Goal: Browse casually: Explore the website without a specific task or goal

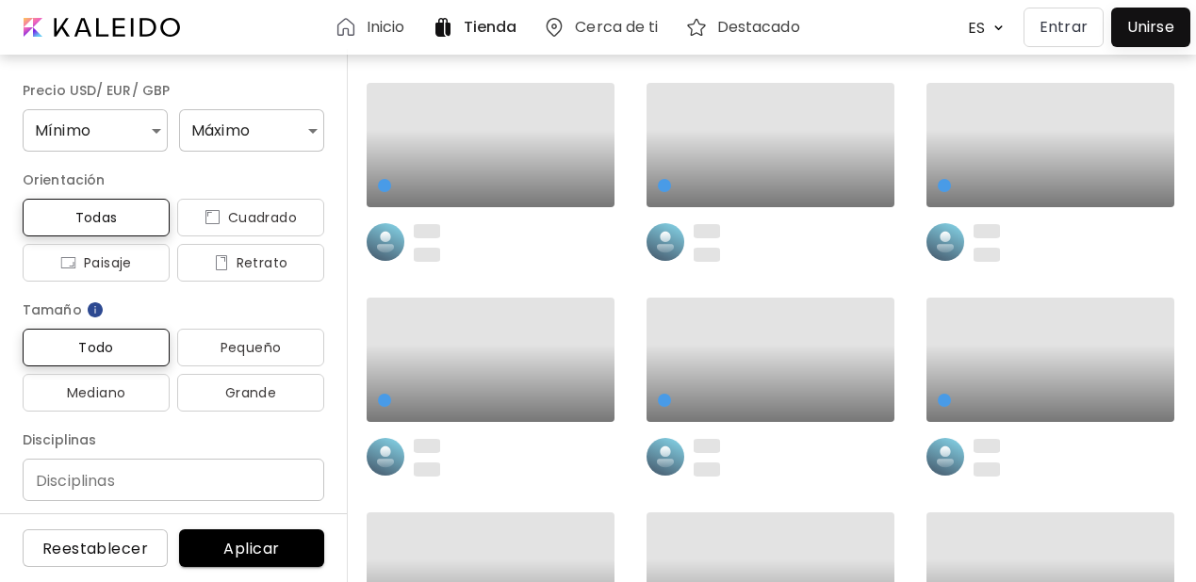
click at [1052, 29] on p "Entrar" at bounding box center [1063, 27] width 48 height 23
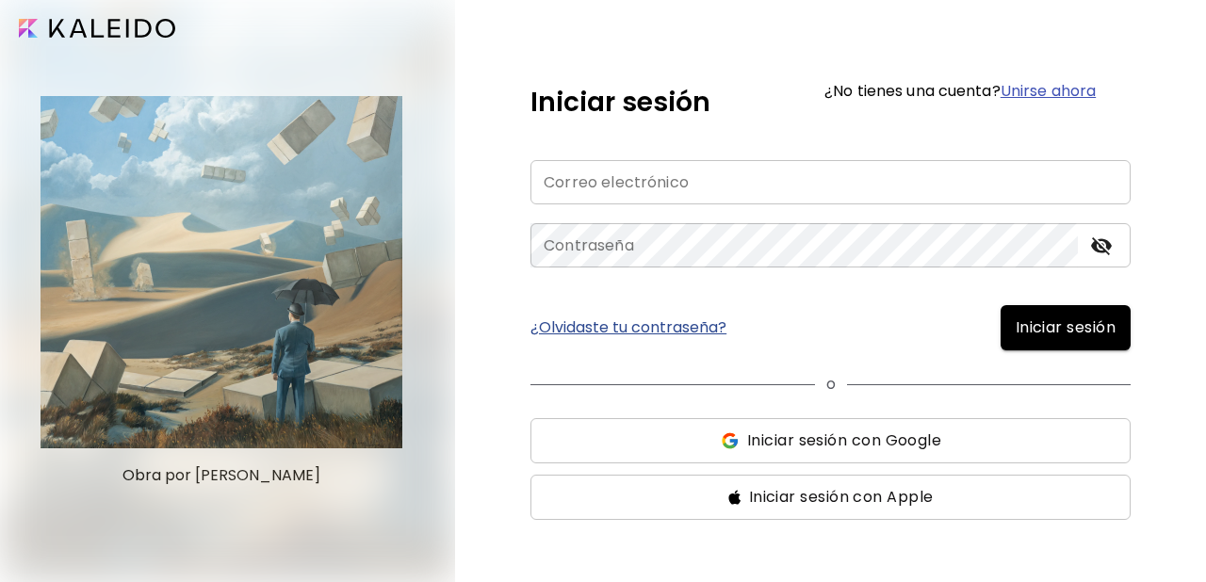
type input "**********"
click at [1047, 331] on span "Iniciar sesión" at bounding box center [1066, 328] width 100 height 23
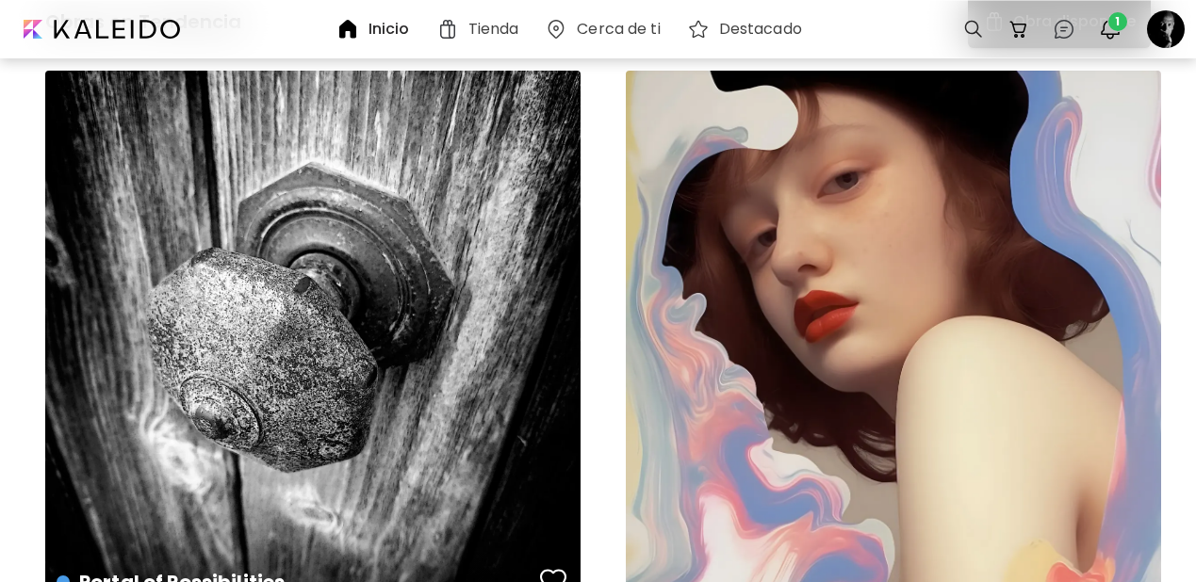
scroll to position [835, 0]
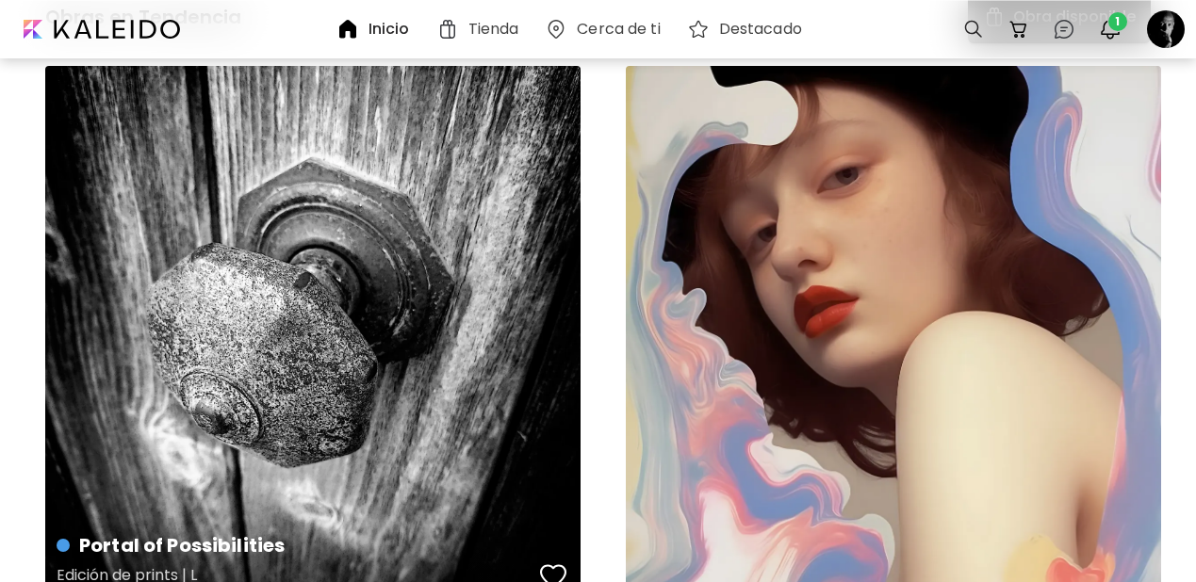
click at [549, 563] on div "button" at bounding box center [553, 577] width 26 height 28
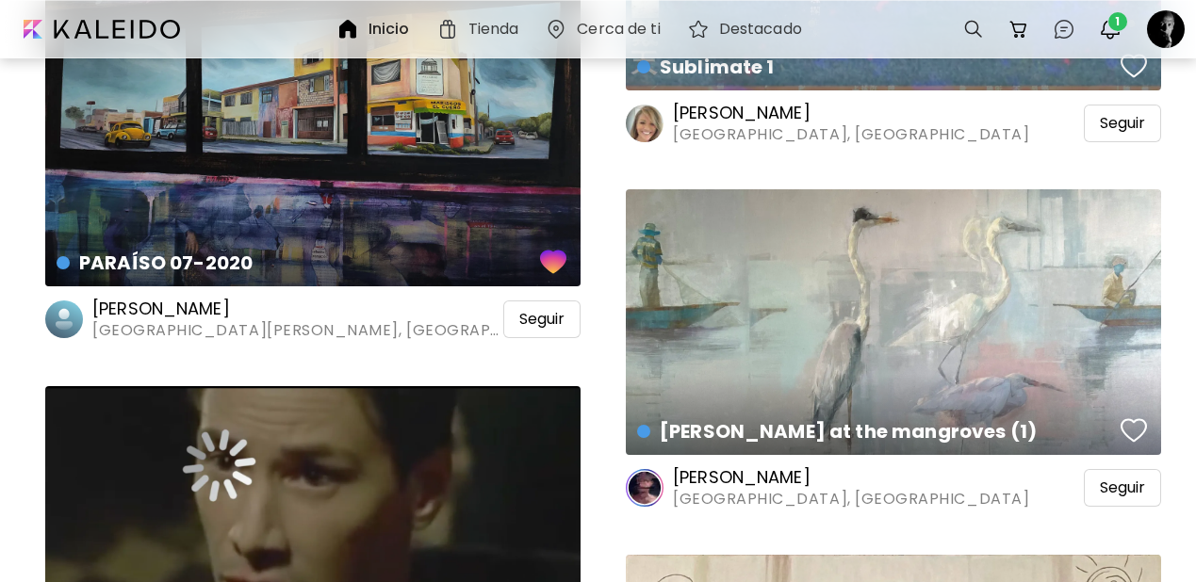
scroll to position [2427, 0]
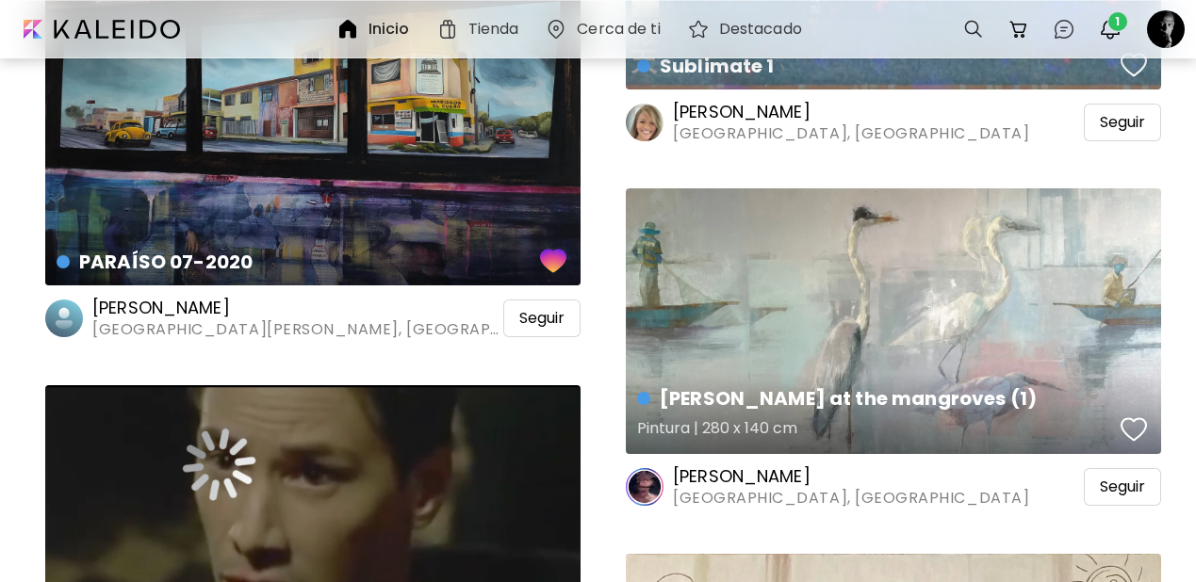
click at [1141, 416] on div "button" at bounding box center [1133, 430] width 26 height 28
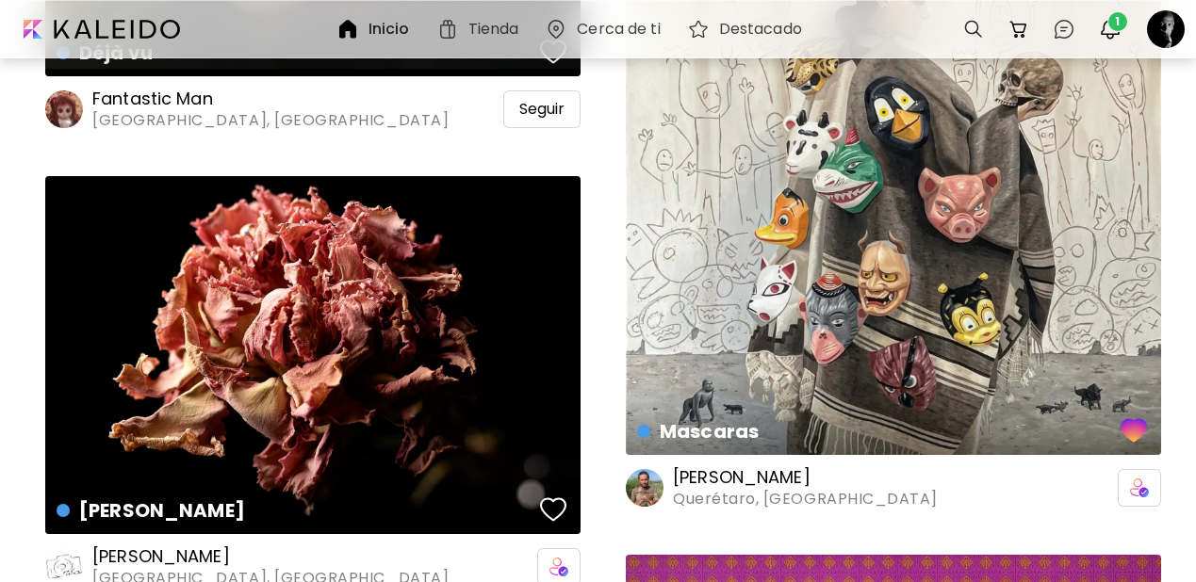
scroll to position [3066, 0]
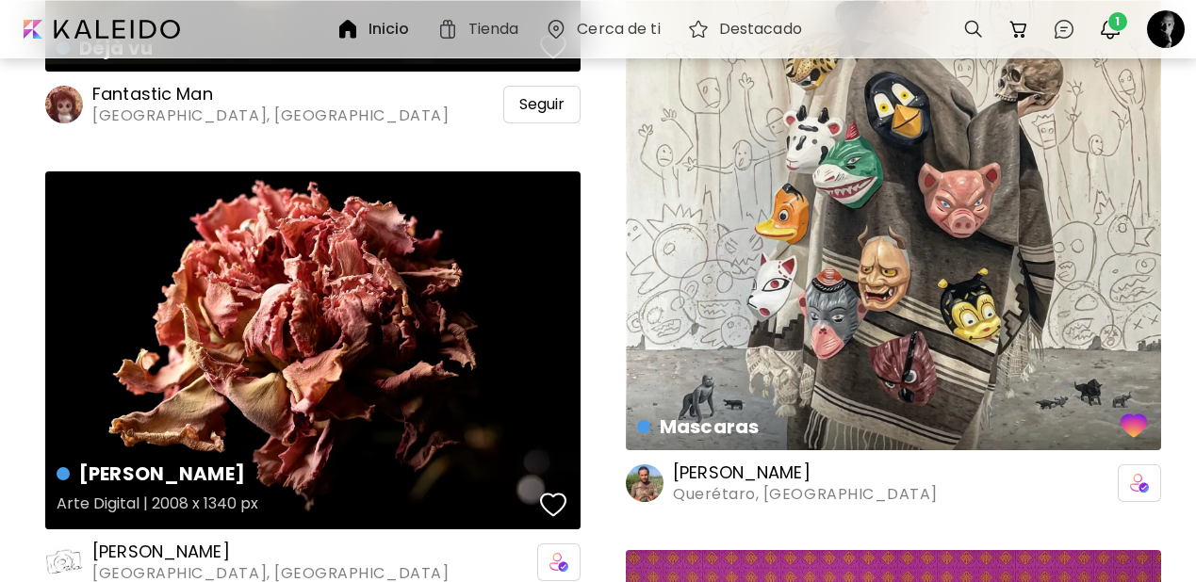
click at [550, 491] on div "button" at bounding box center [553, 505] width 26 height 28
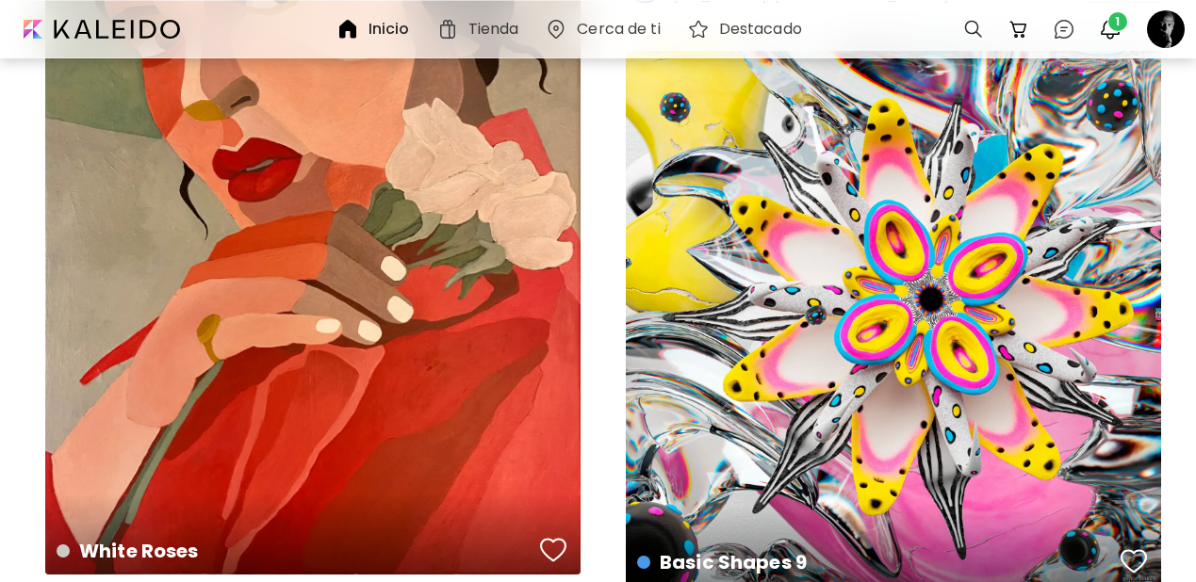
scroll to position [5294, 0]
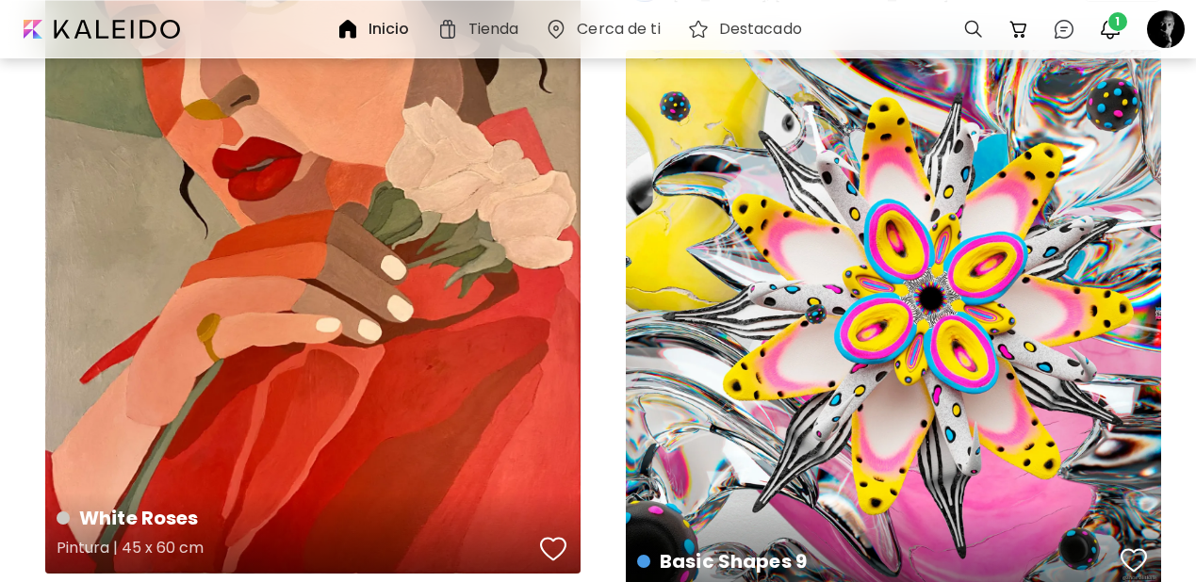
click at [559, 535] on div "button" at bounding box center [553, 549] width 26 height 28
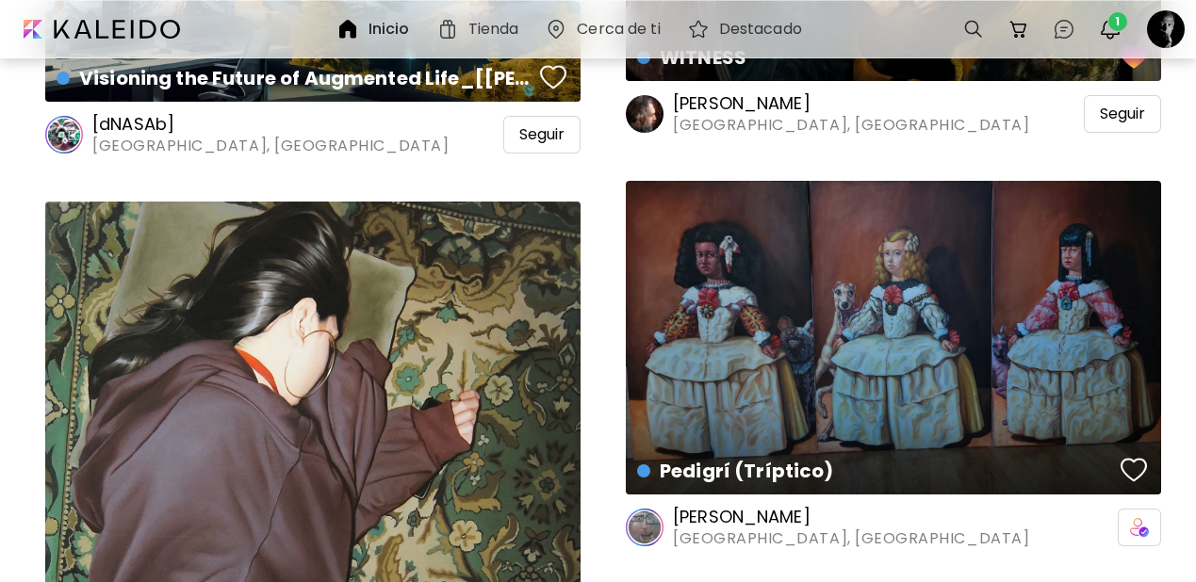
scroll to position [7666, 0]
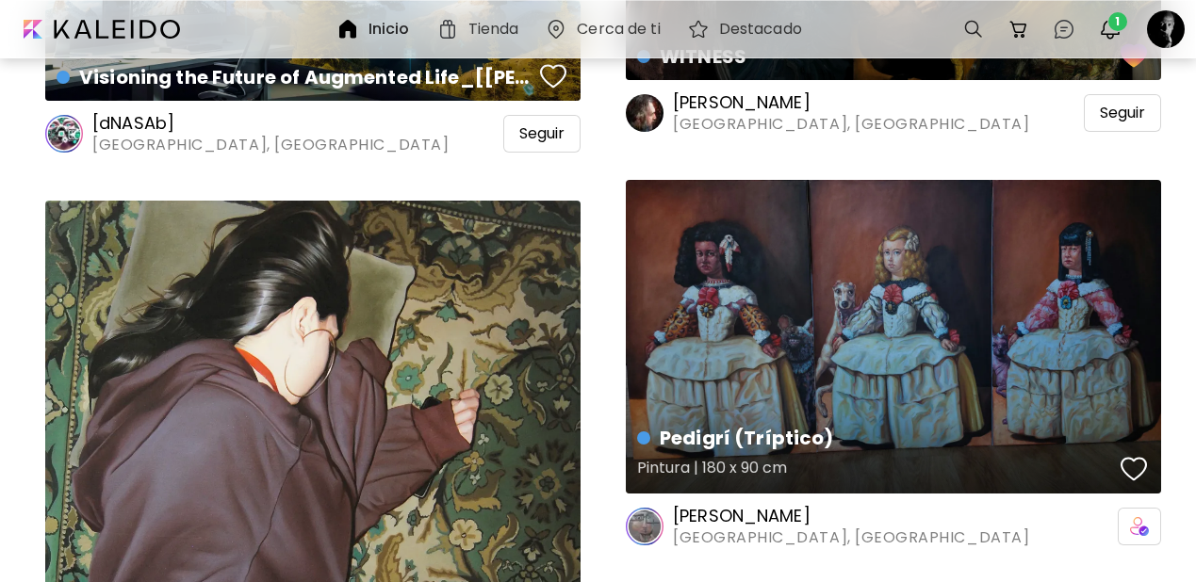
click at [1126, 455] on div "button" at bounding box center [1133, 469] width 26 height 28
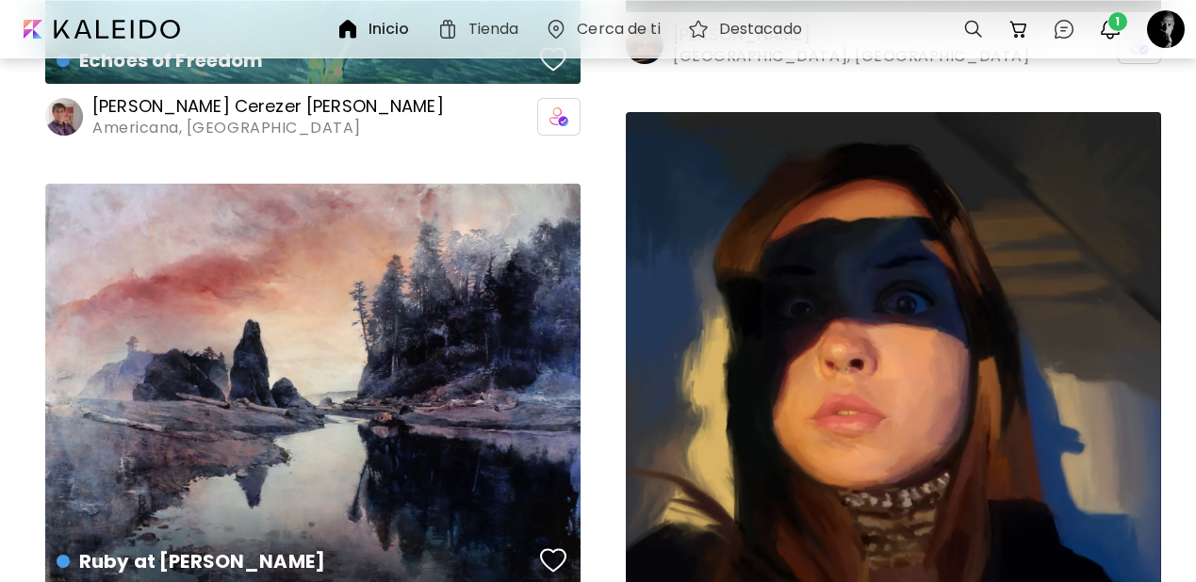
scroll to position [17013, 0]
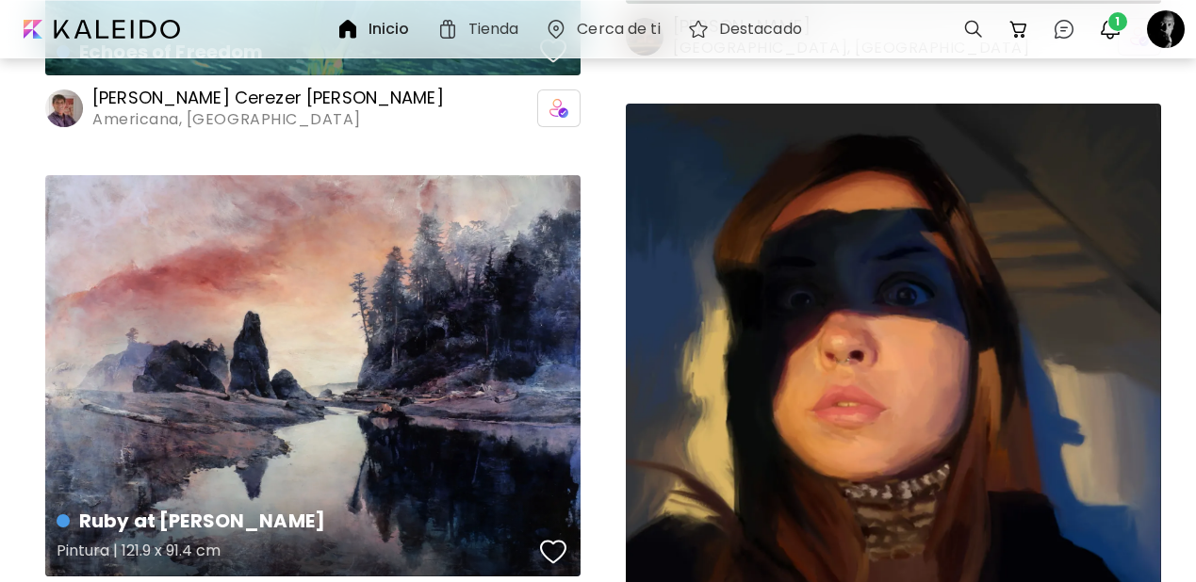
click at [552, 538] on div "button" at bounding box center [553, 552] width 26 height 28
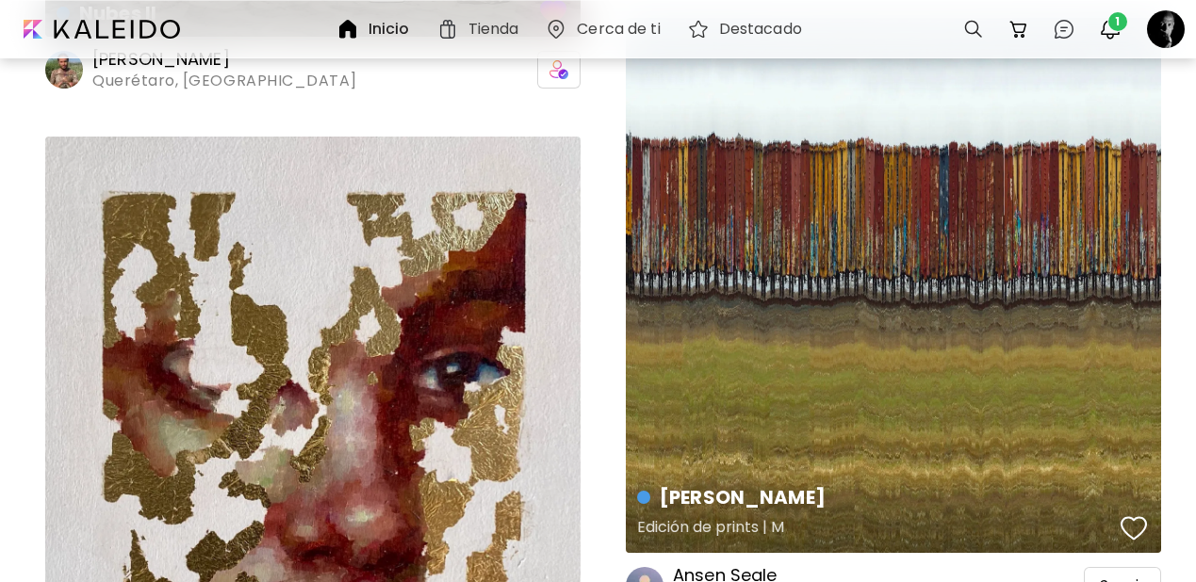
scroll to position [18323, 0]
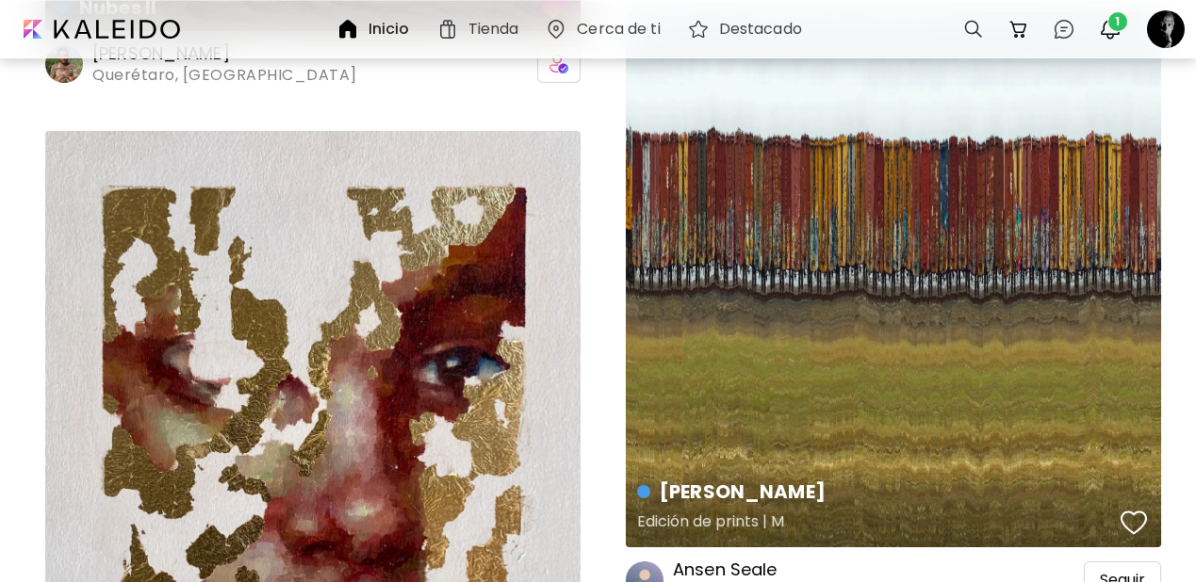
click at [1132, 509] on div "button" at bounding box center [1133, 523] width 26 height 28
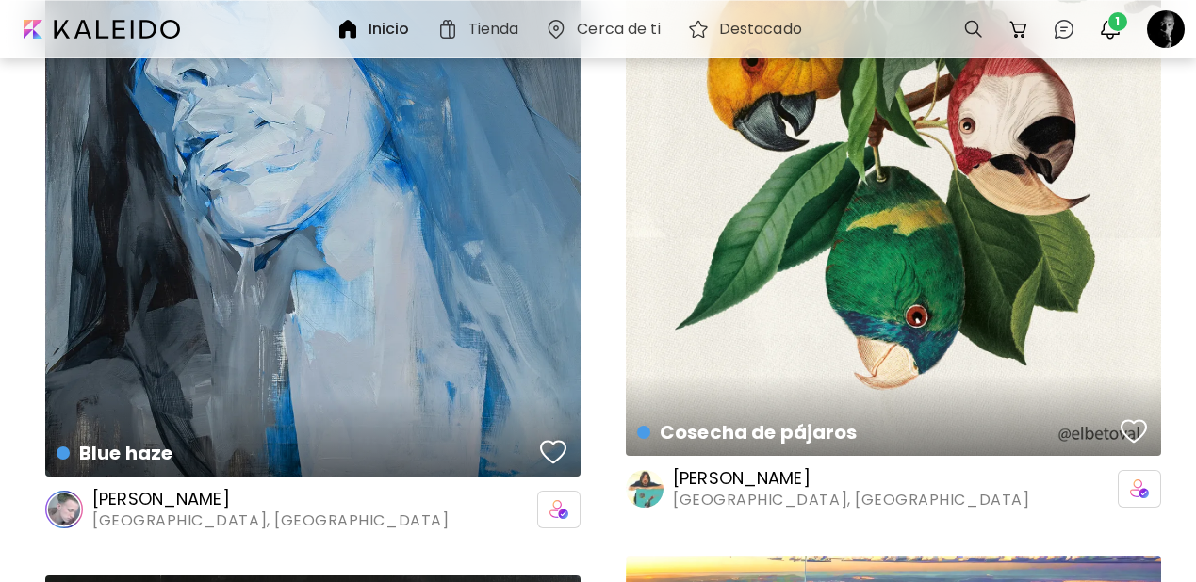
scroll to position [27089, 0]
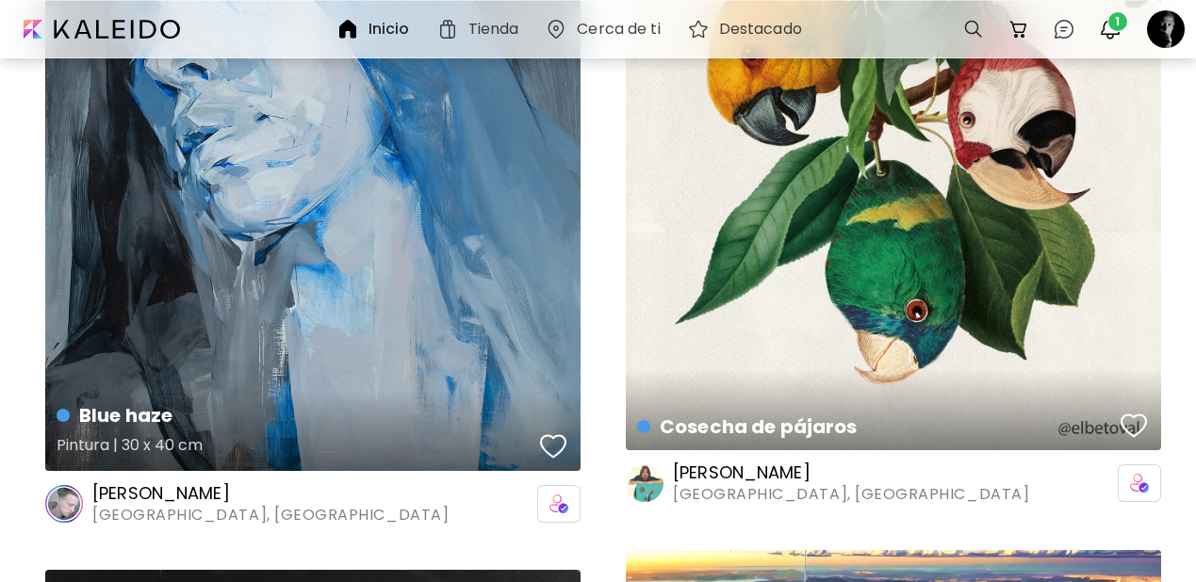
click at [552, 432] on div "button" at bounding box center [553, 446] width 26 height 28
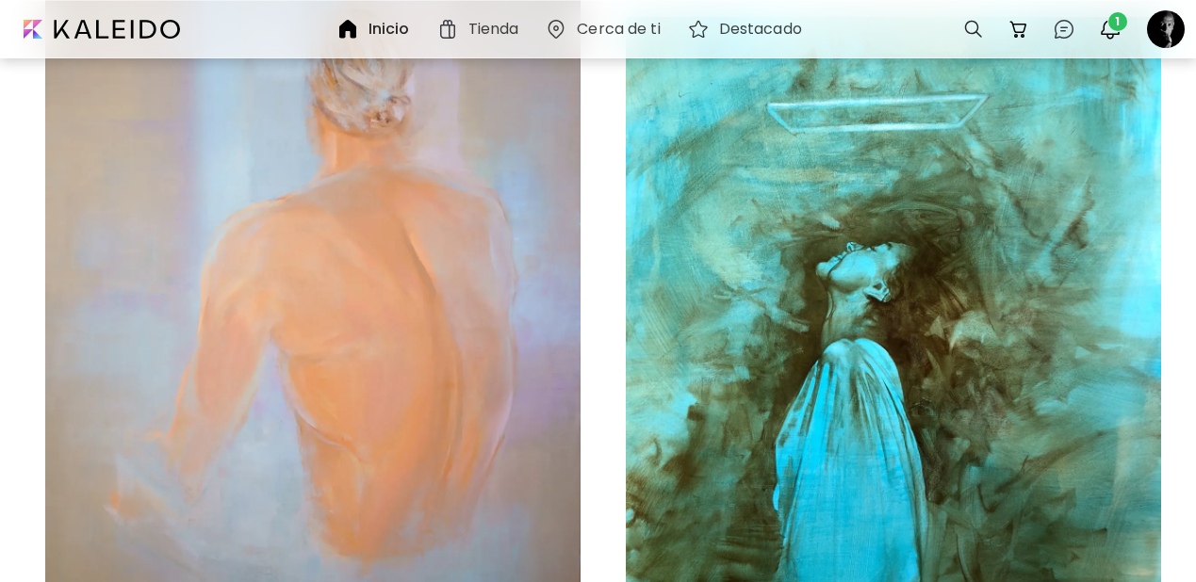
scroll to position [31708, 0]
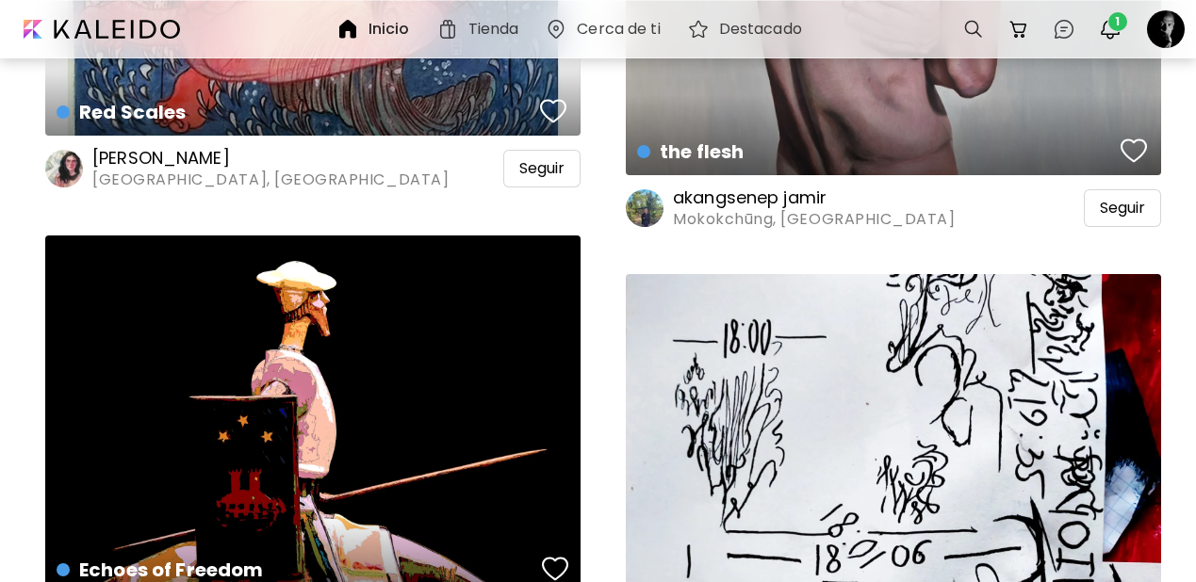
scroll to position [32990, 0]
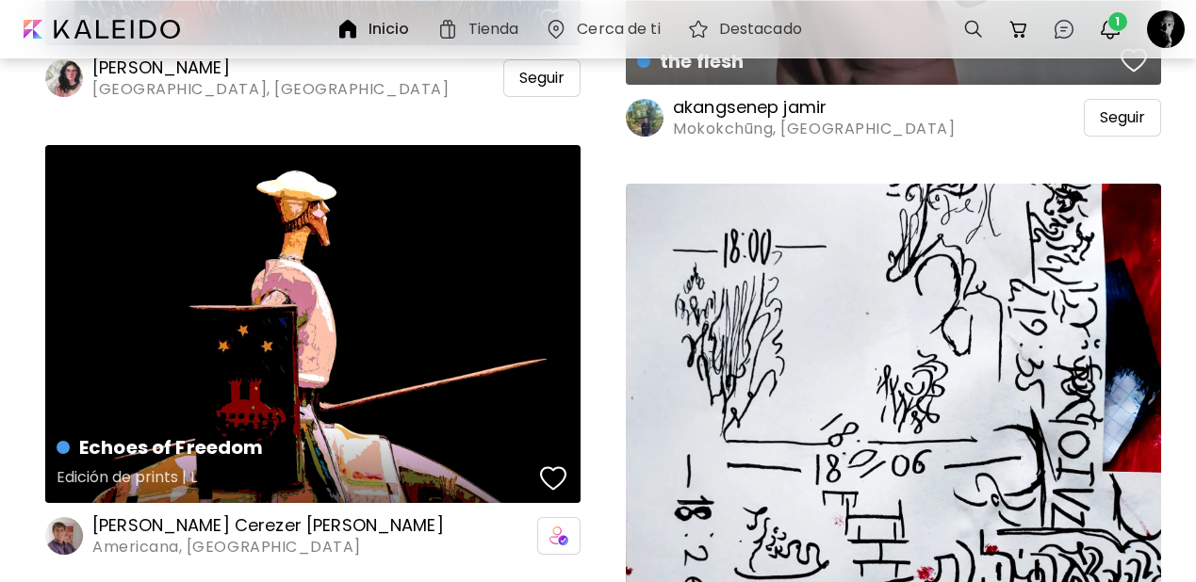
click at [563, 465] on div "button" at bounding box center [553, 479] width 26 height 28
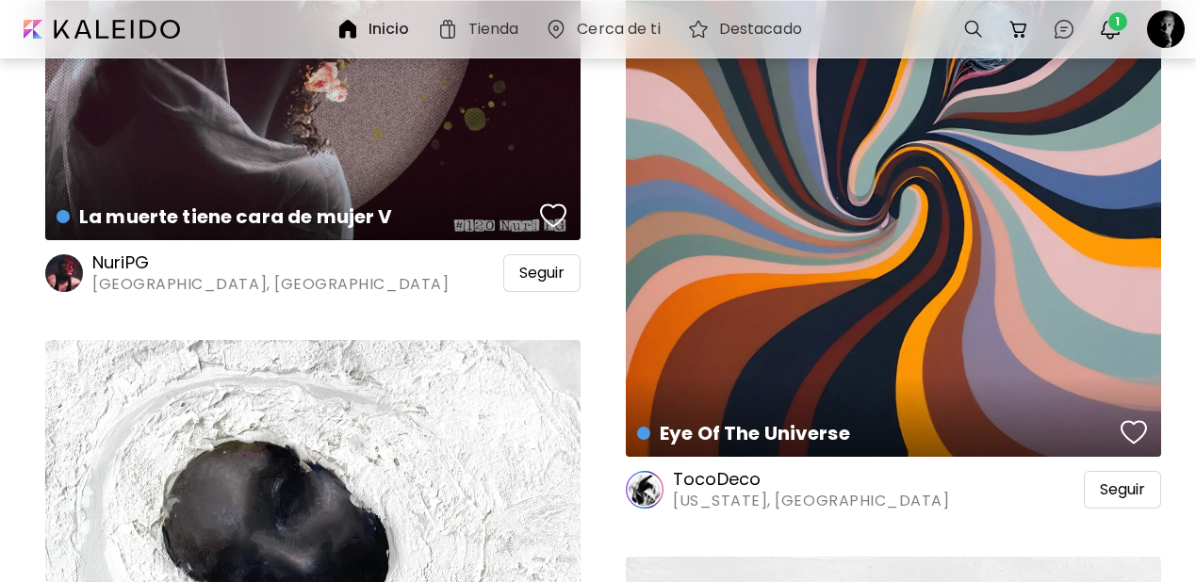
scroll to position [34075, 0]
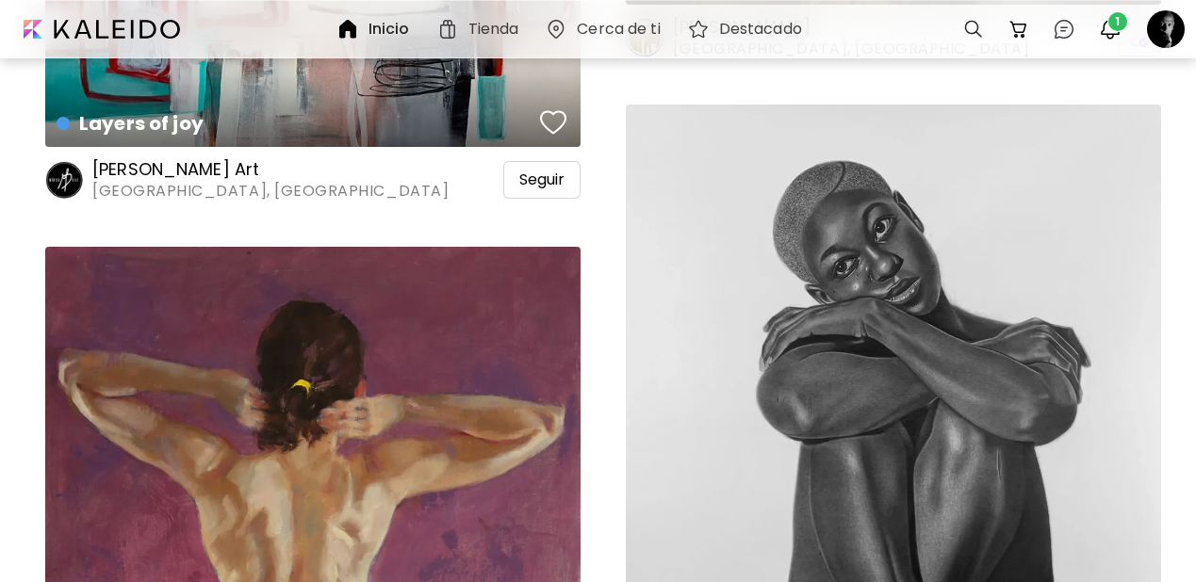
scroll to position [40801, 0]
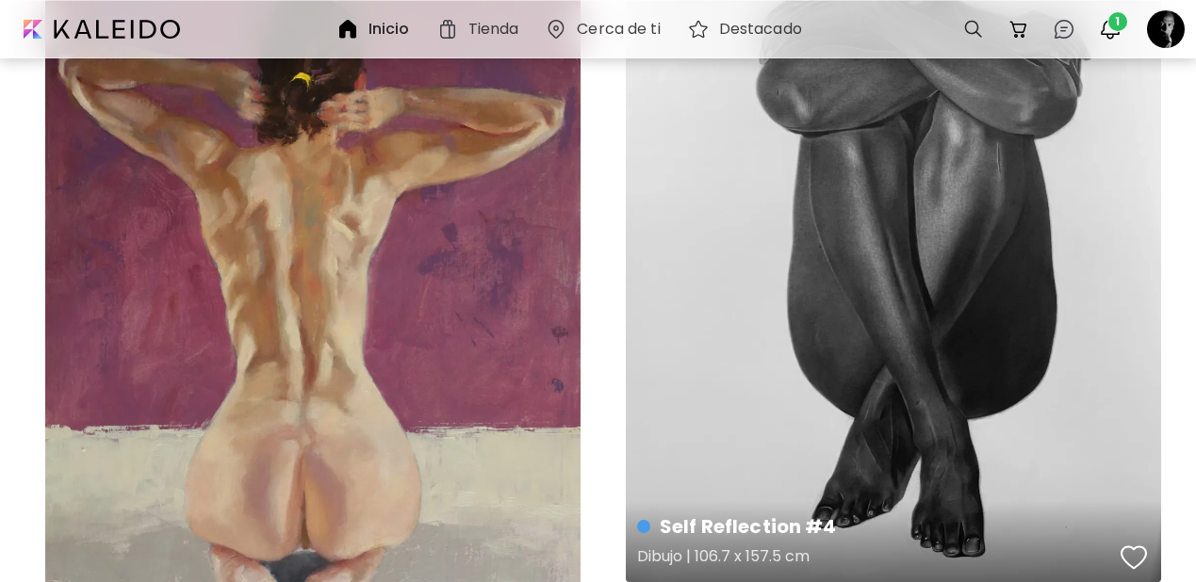
click at [1126, 544] on div "button" at bounding box center [1133, 558] width 26 height 28
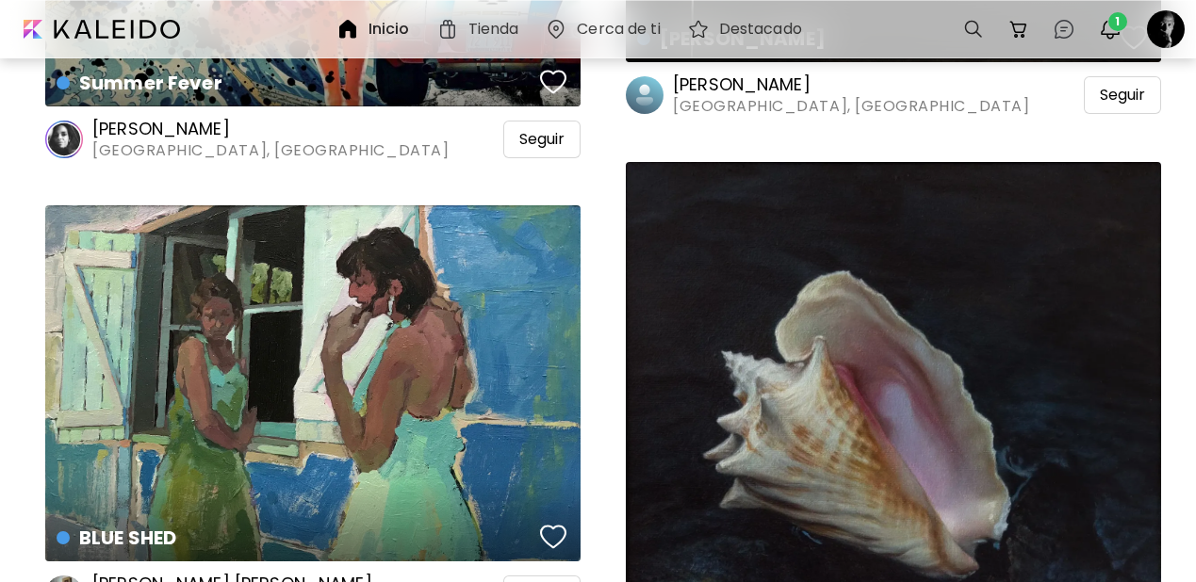
scroll to position [63327, 0]
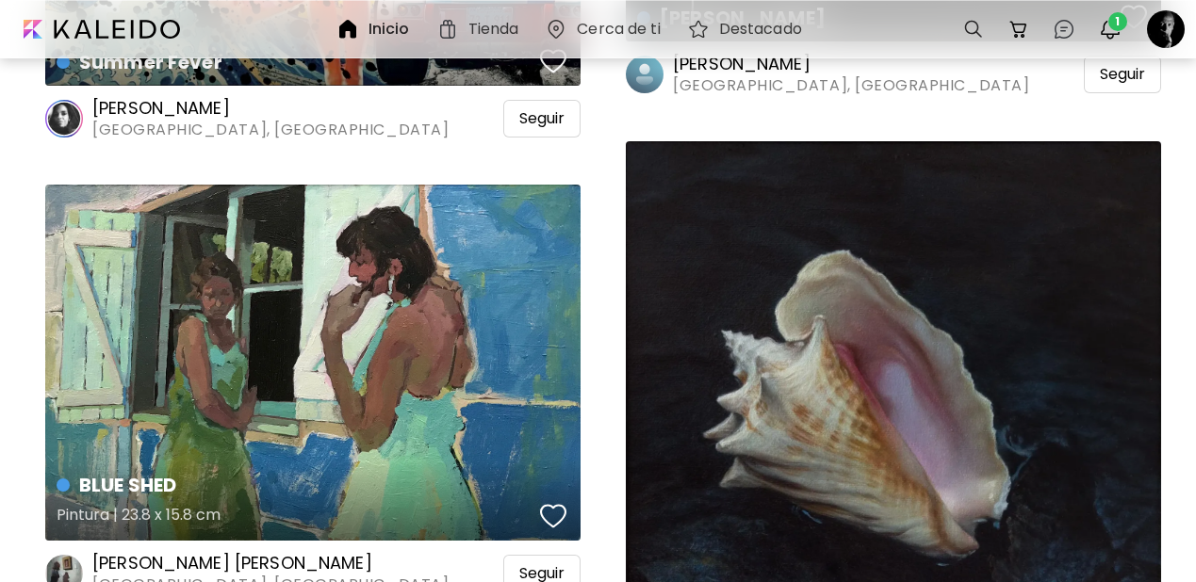
click at [557, 502] on div "button" at bounding box center [553, 516] width 26 height 28
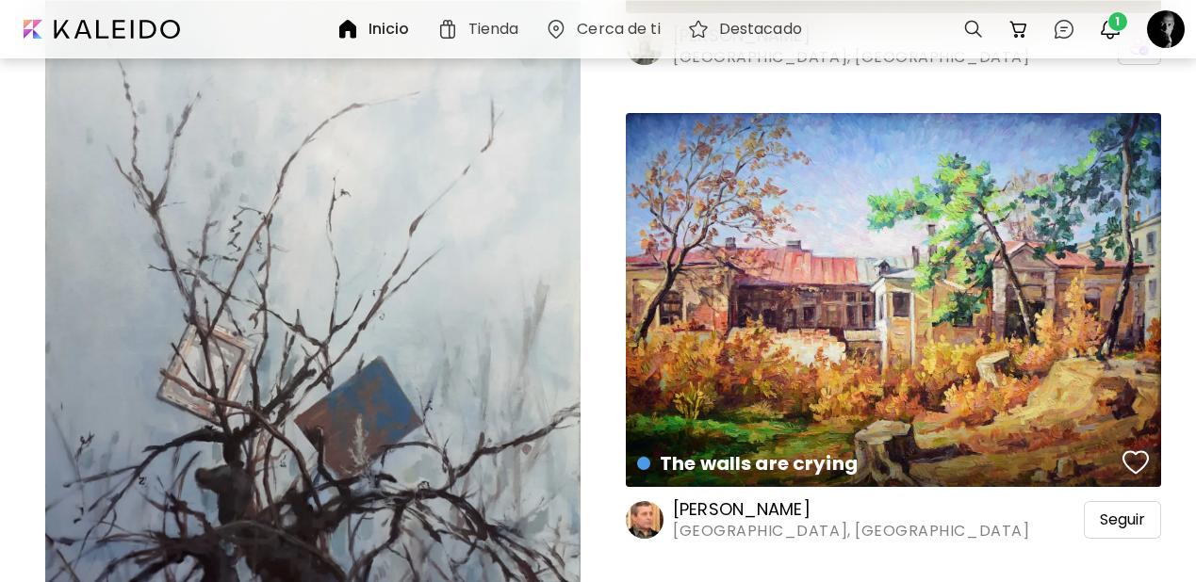
scroll to position [79266, 0]
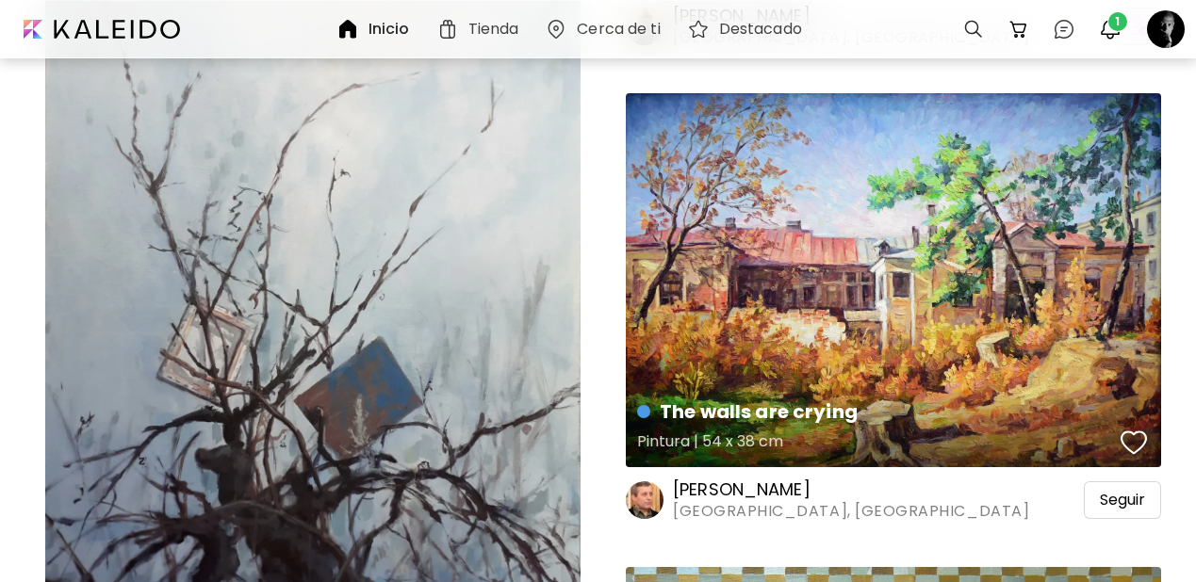
click at [1141, 429] on div "button" at bounding box center [1133, 443] width 26 height 28
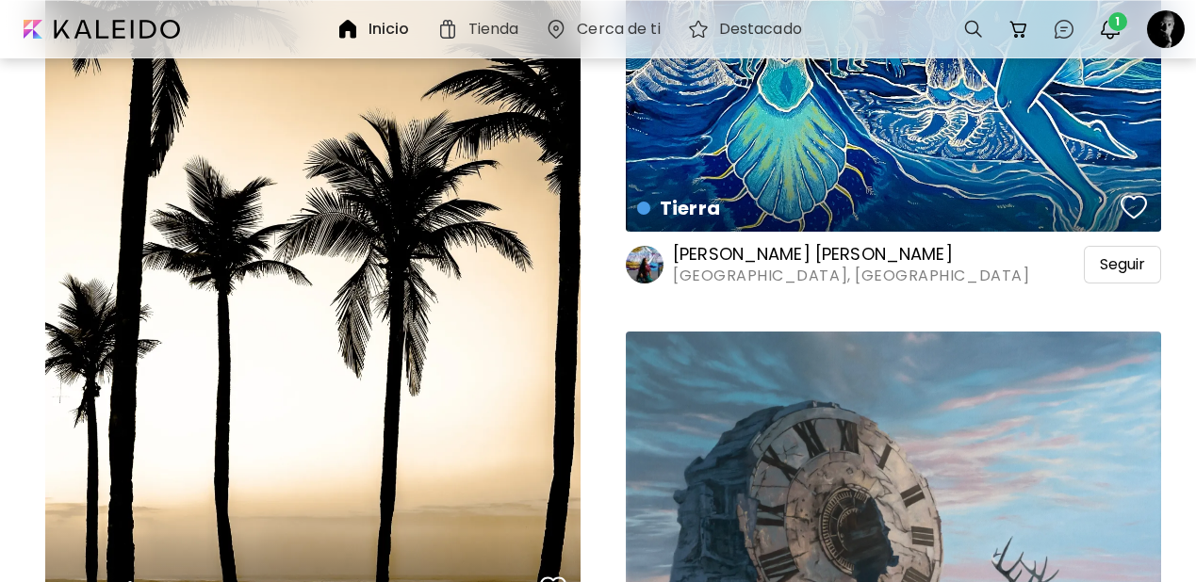
scroll to position [97250, 0]
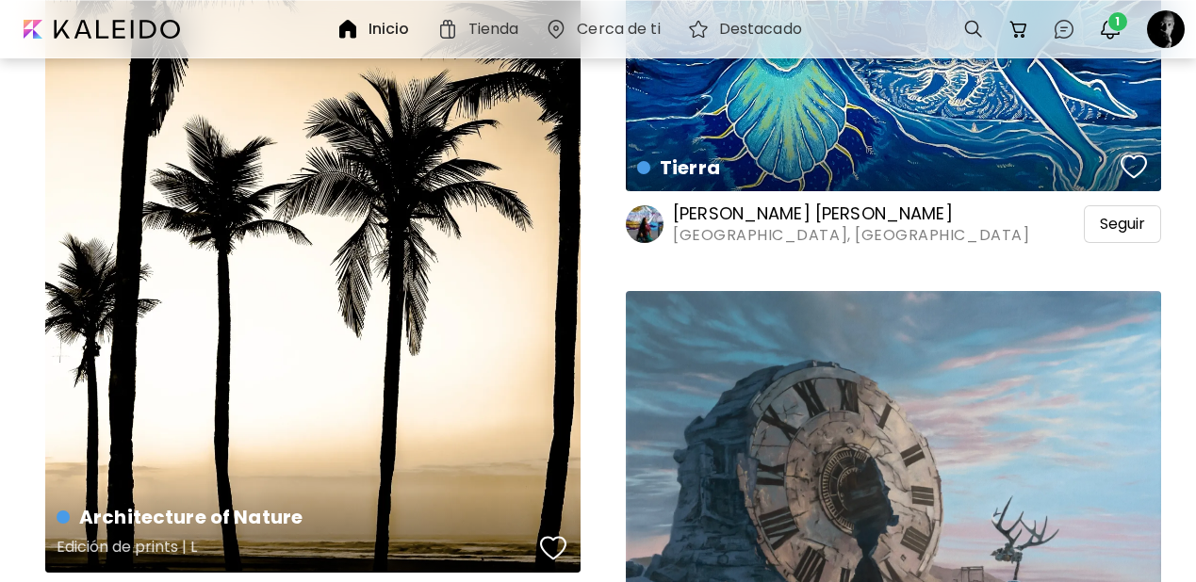
click at [563, 534] on div "button" at bounding box center [553, 548] width 26 height 28
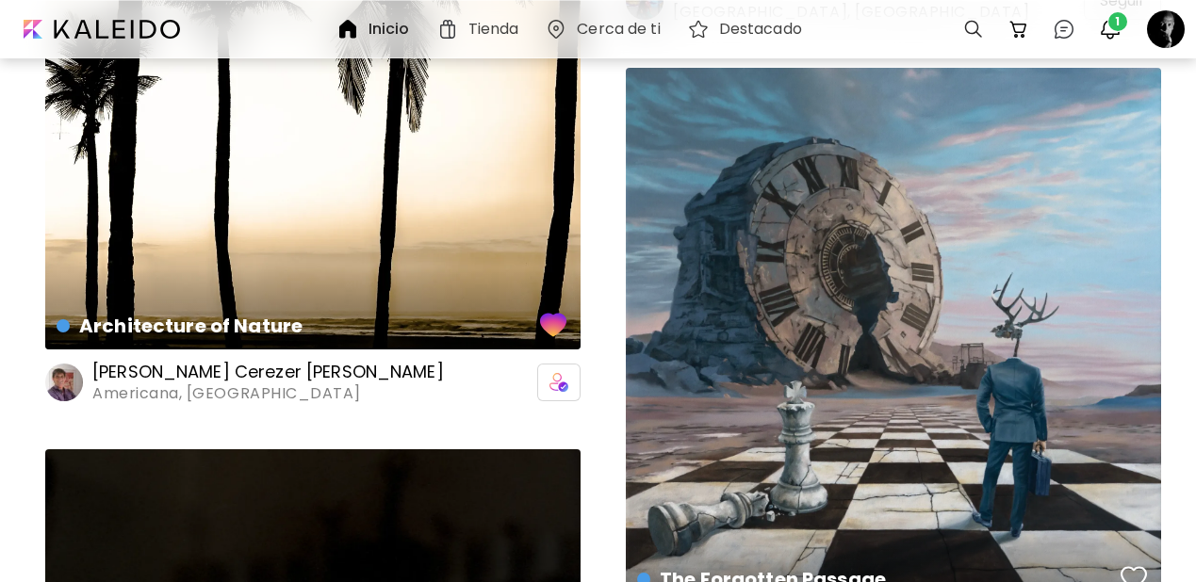
scroll to position [97471, 0]
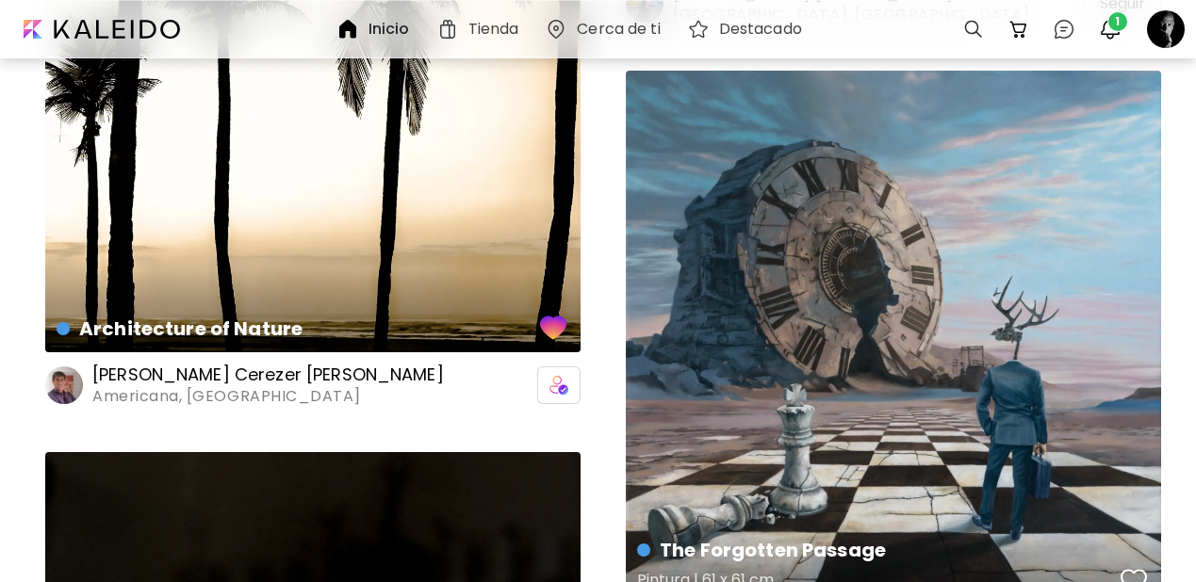
click at [1132, 567] on div "button" at bounding box center [1133, 581] width 26 height 28
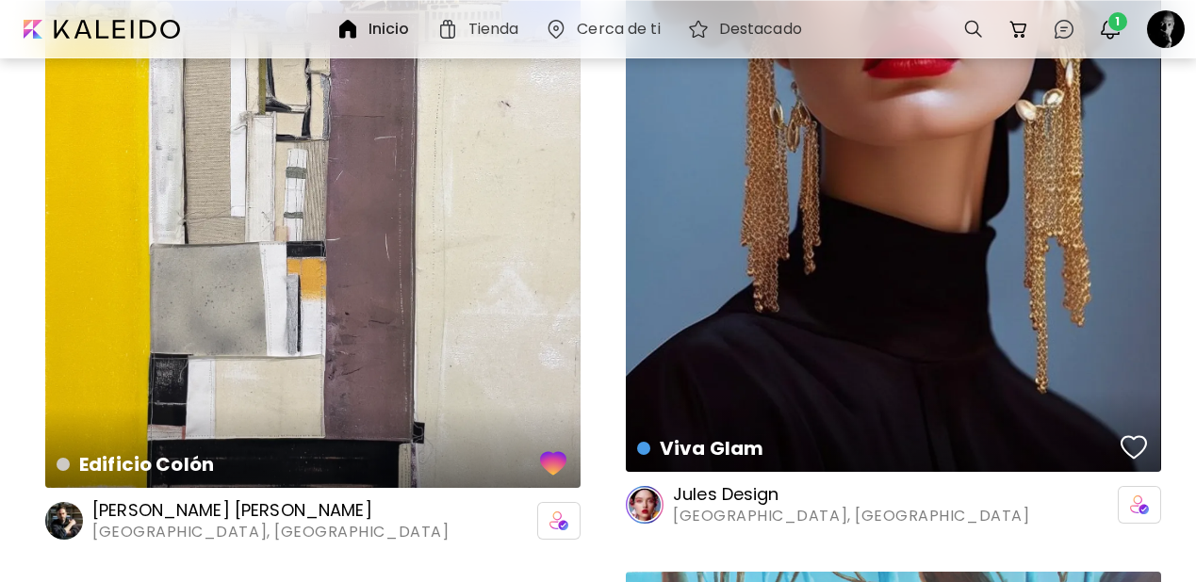
scroll to position [99800, 0]
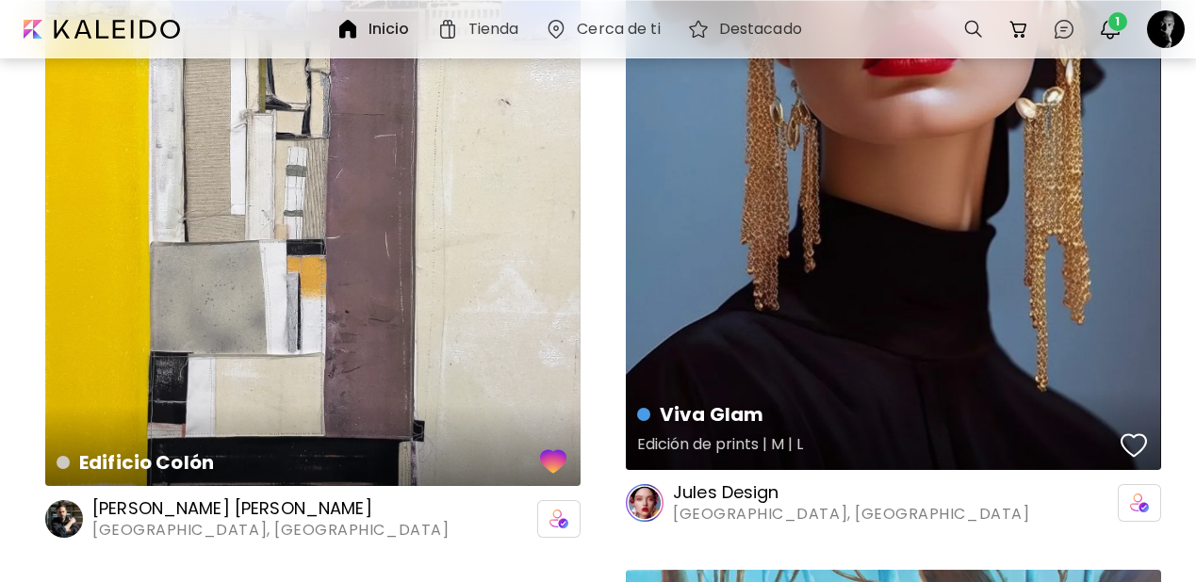
click at [1135, 432] on div "button" at bounding box center [1133, 446] width 26 height 28
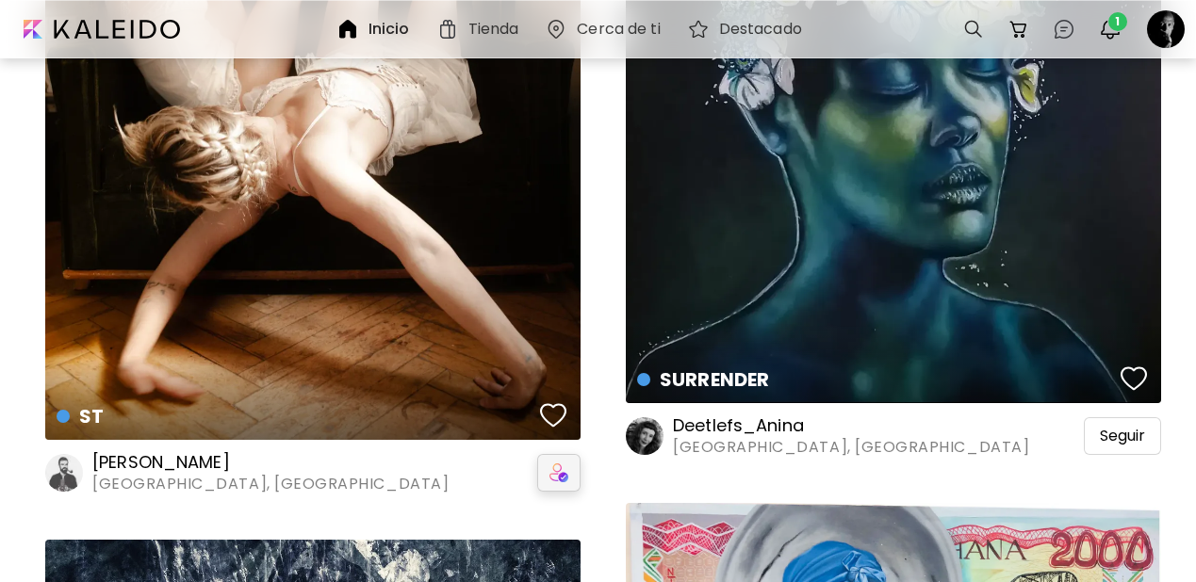
scroll to position [102076, 0]
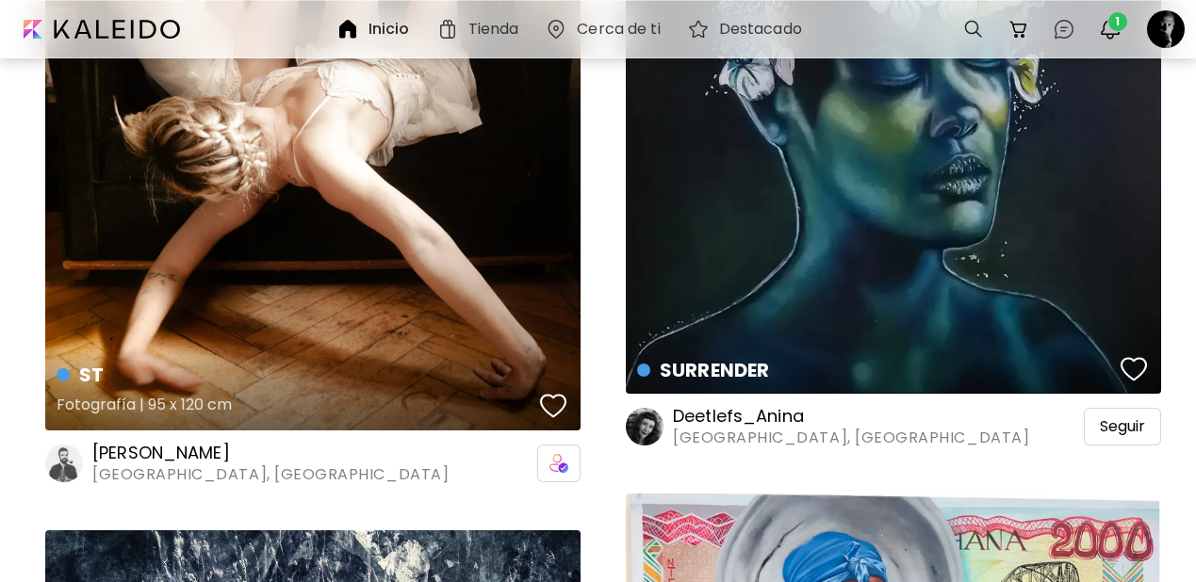
click at [562, 392] on div "button" at bounding box center [553, 406] width 26 height 28
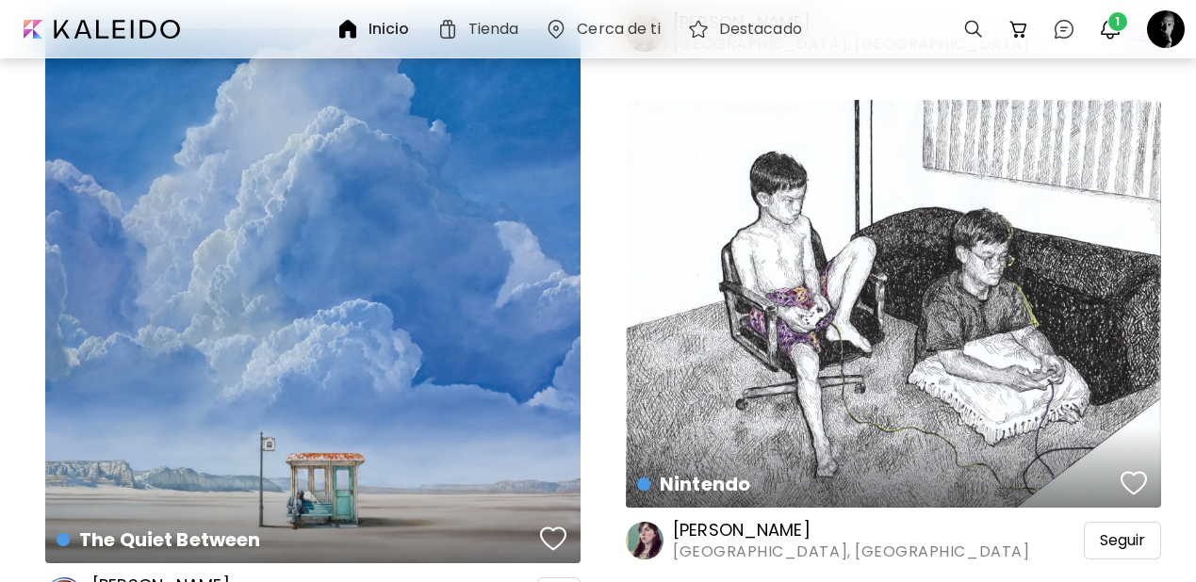
scroll to position [107455, 0]
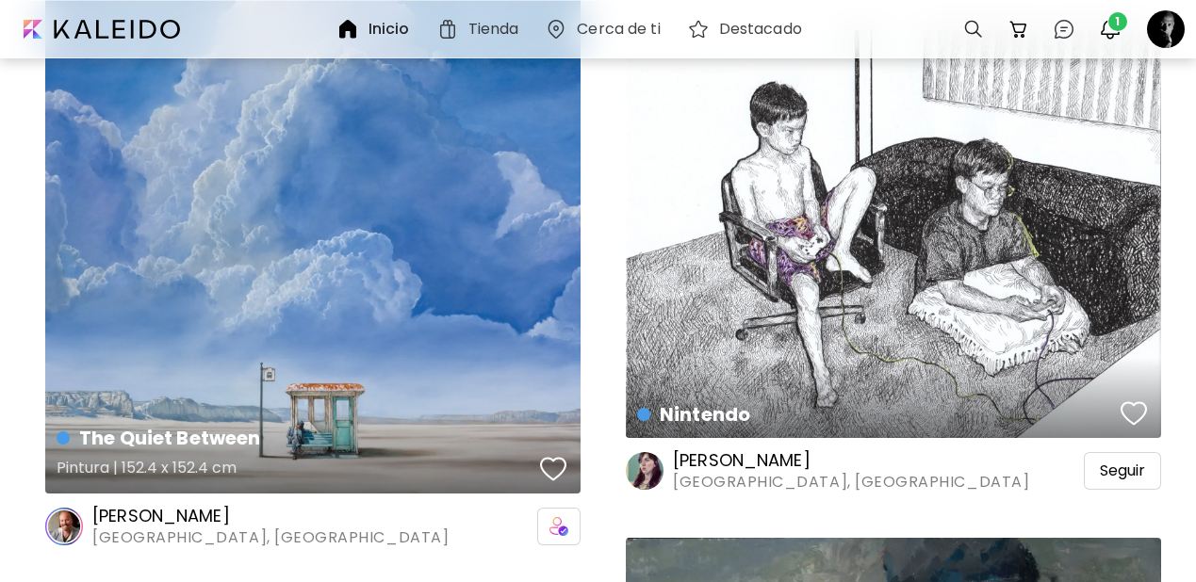
click at [556, 455] on div "button" at bounding box center [553, 469] width 26 height 28
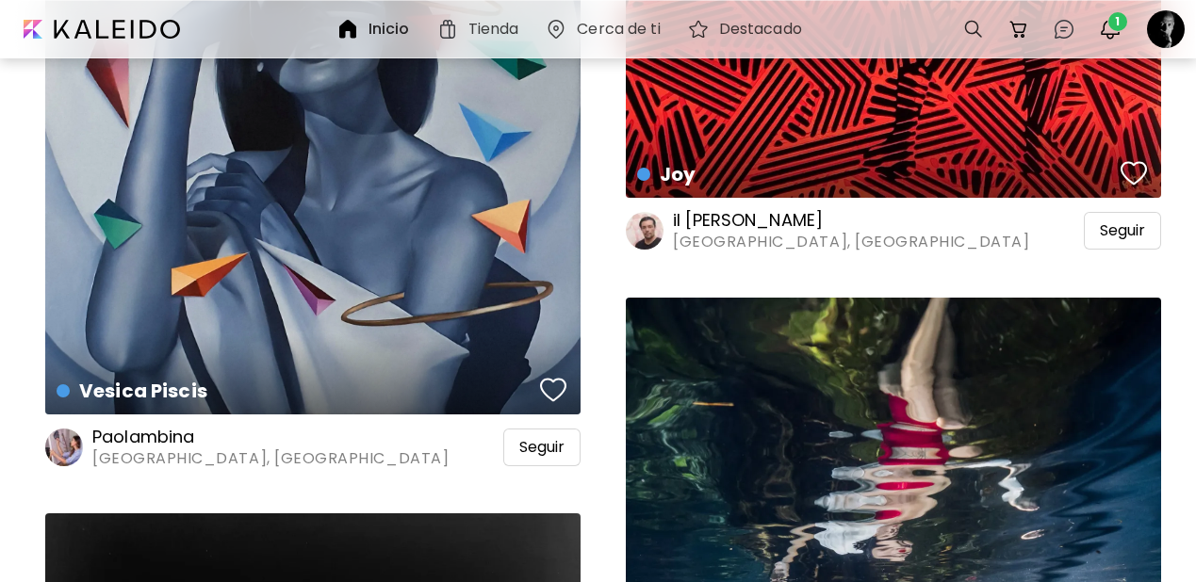
scroll to position [109341, 0]
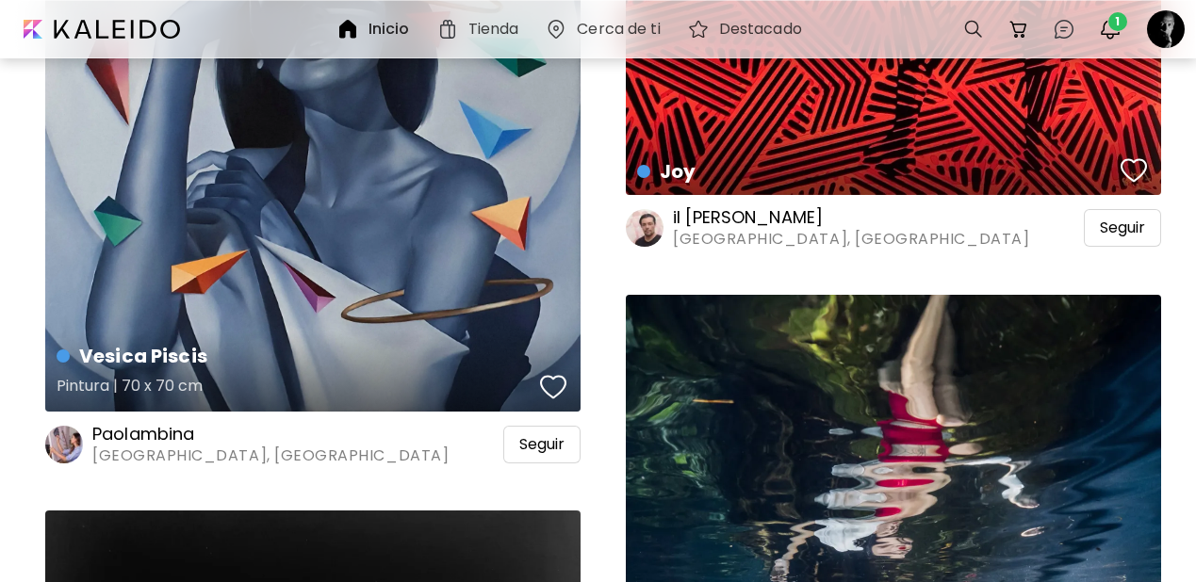
click at [544, 373] on div "button" at bounding box center [553, 387] width 26 height 28
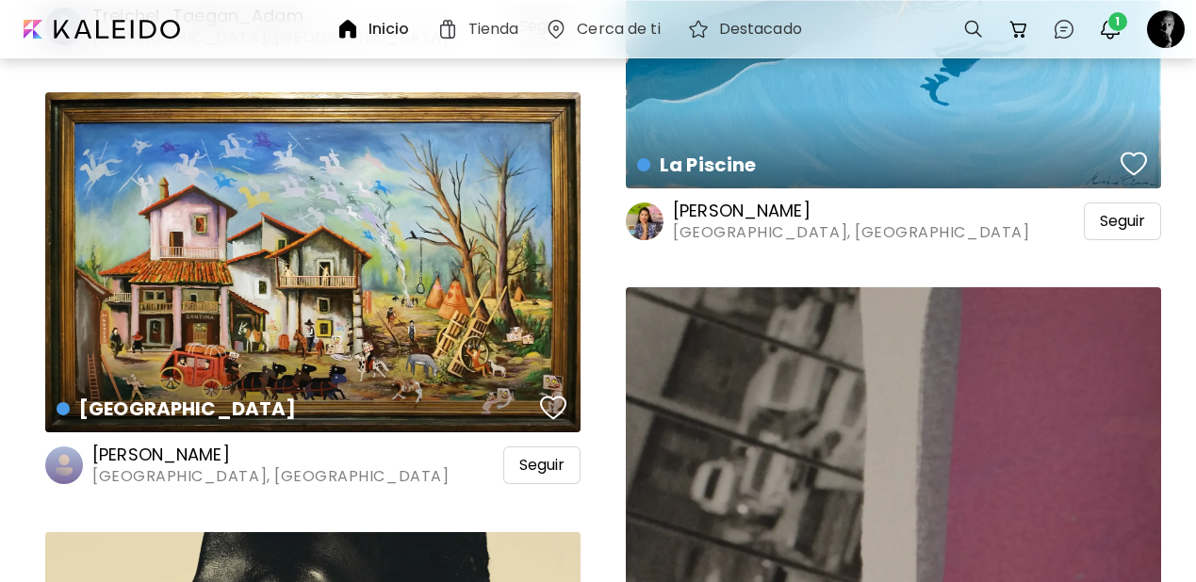
scroll to position [112548, 0]
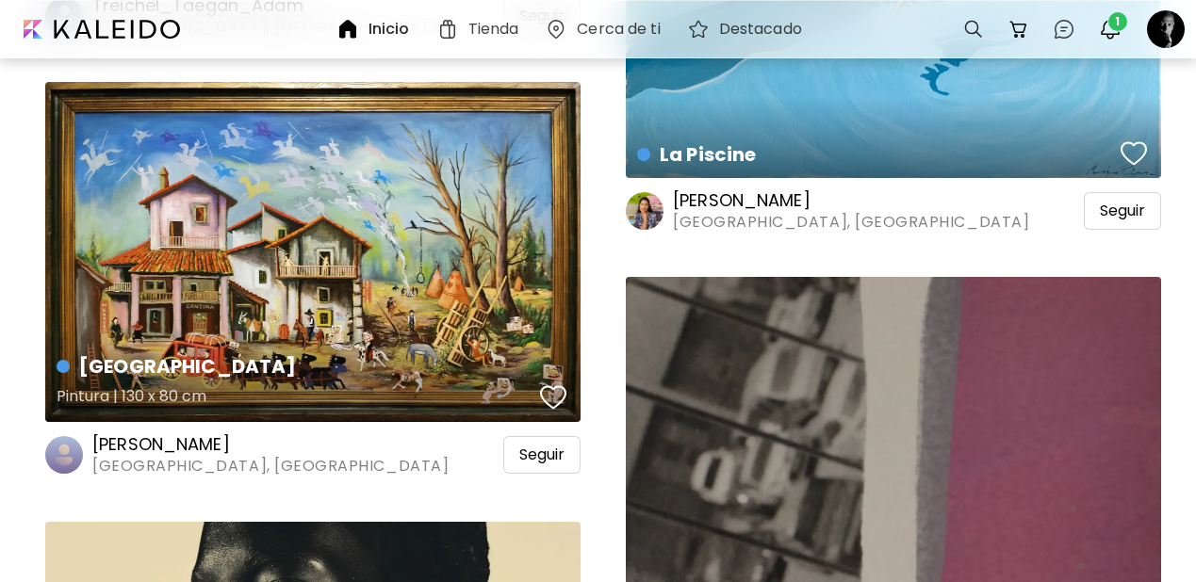
click at [558, 383] on div "button" at bounding box center [553, 397] width 26 height 28
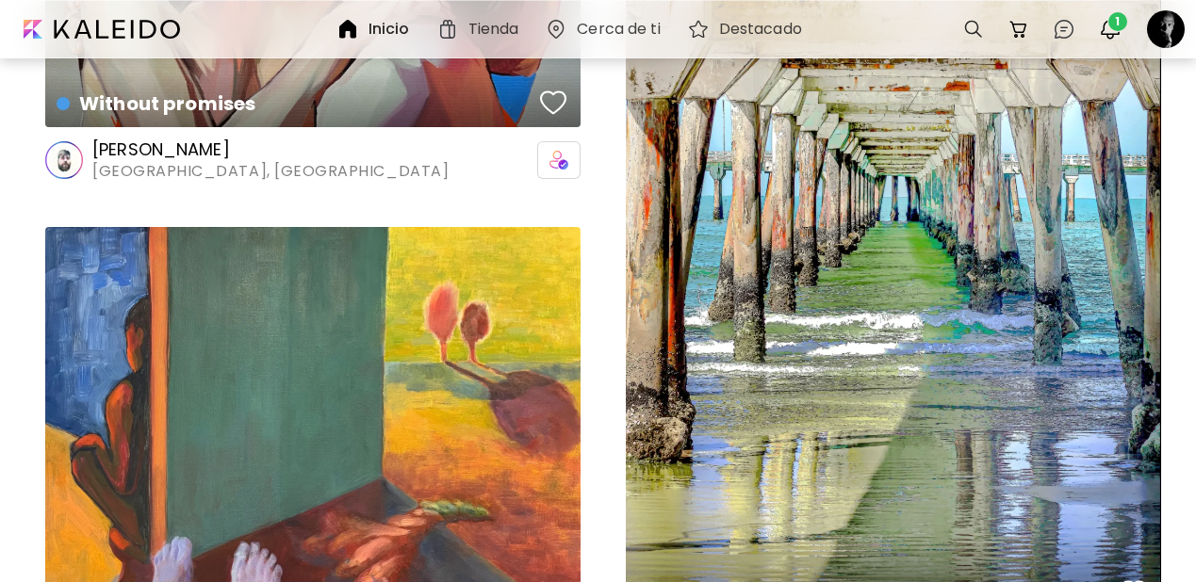
scroll to position [114275, 0]
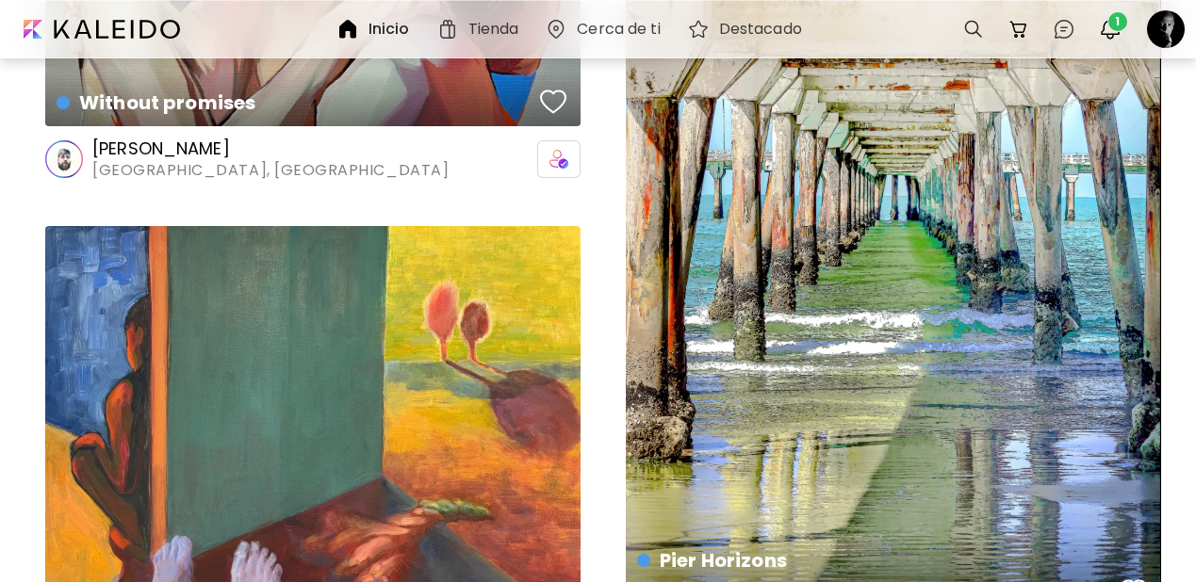
click at [1140, 578] on div "button" at bounding box center [1133, 592] width 26 height 28
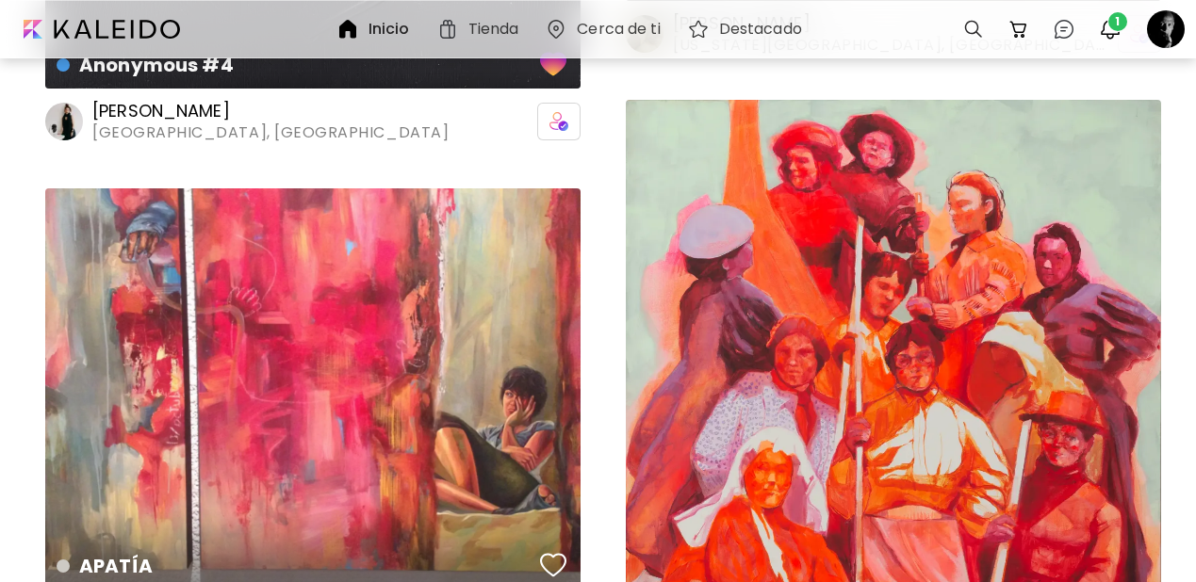
scroll to position [118045, 0]
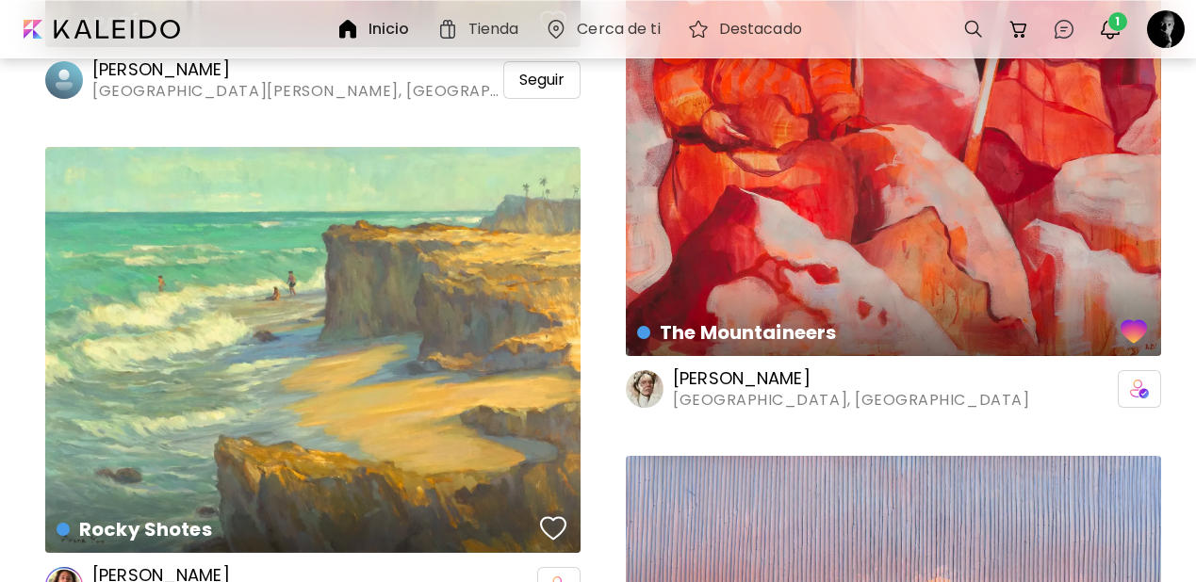
scroll to position [118603, 0]
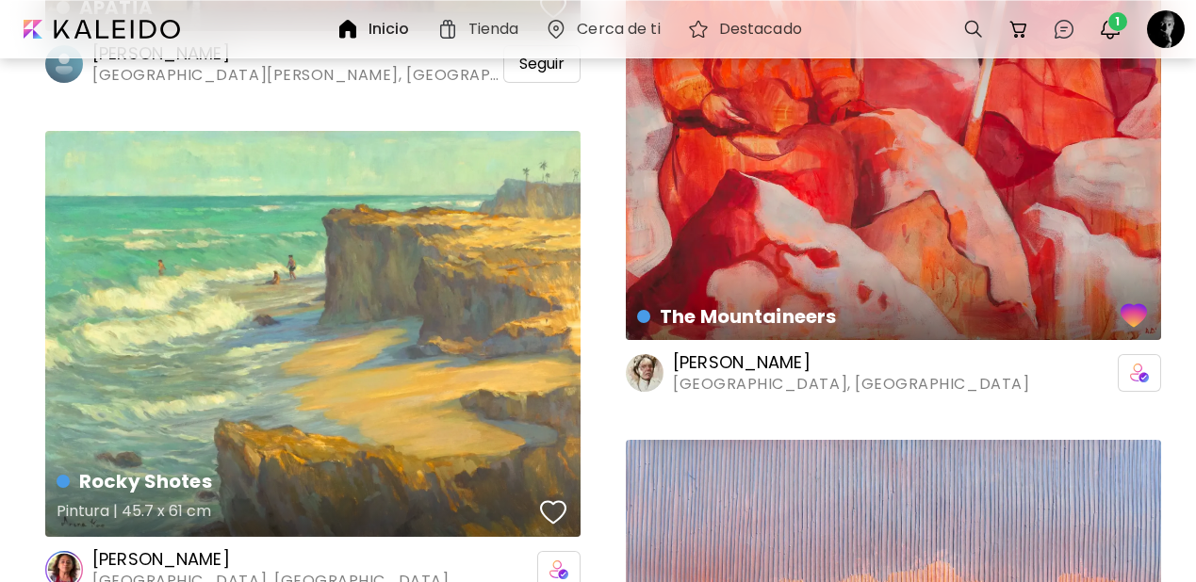
click at [553, 498] on div "button" at bounding box center [553, 512] width 26 height 28
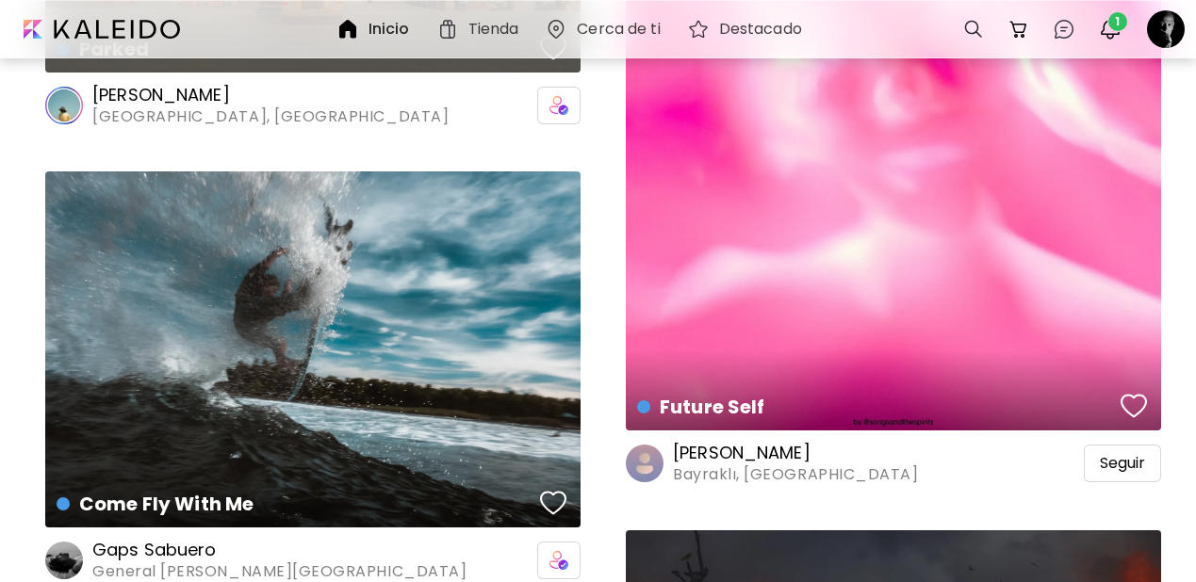
scroll to position [123042, 0]
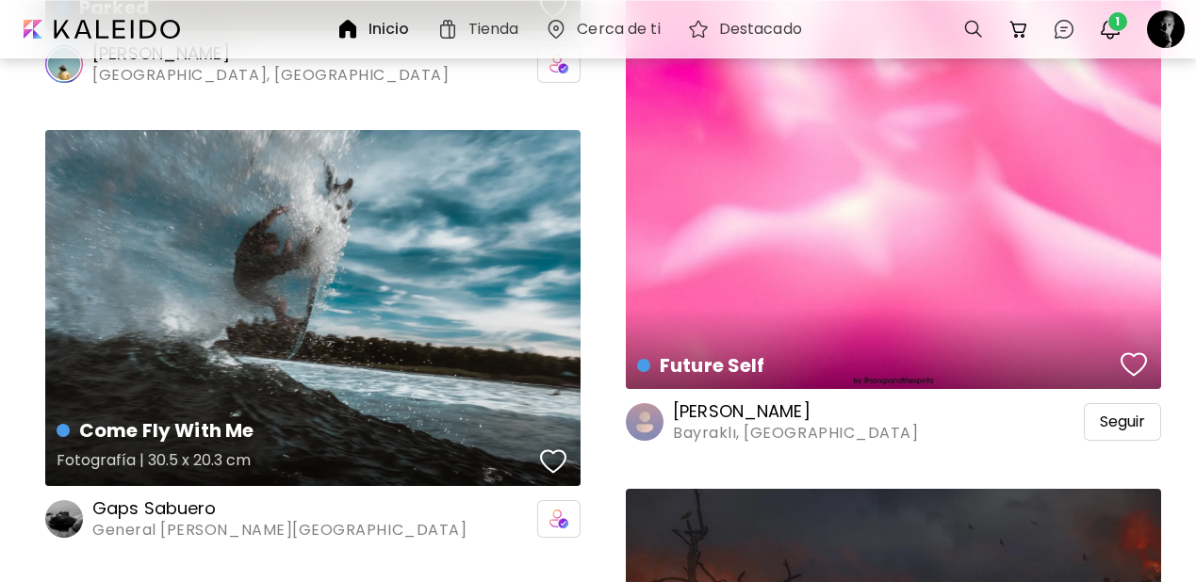
click at [547, 448] on div "button" at bounding box center [553, 462] width 26 height 28
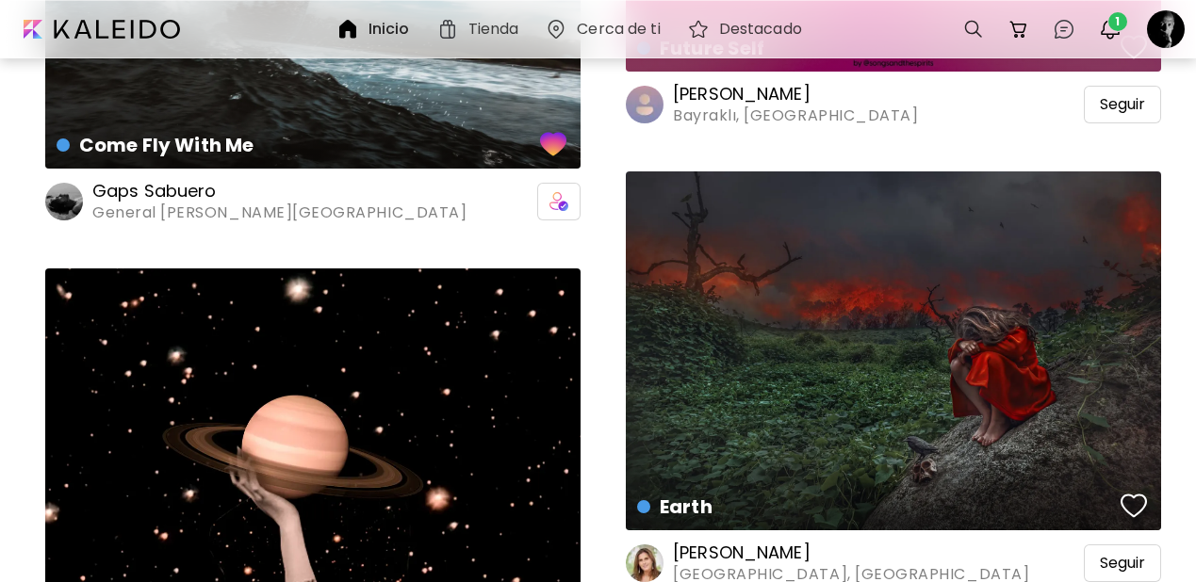
scroll to position [123359, 0]
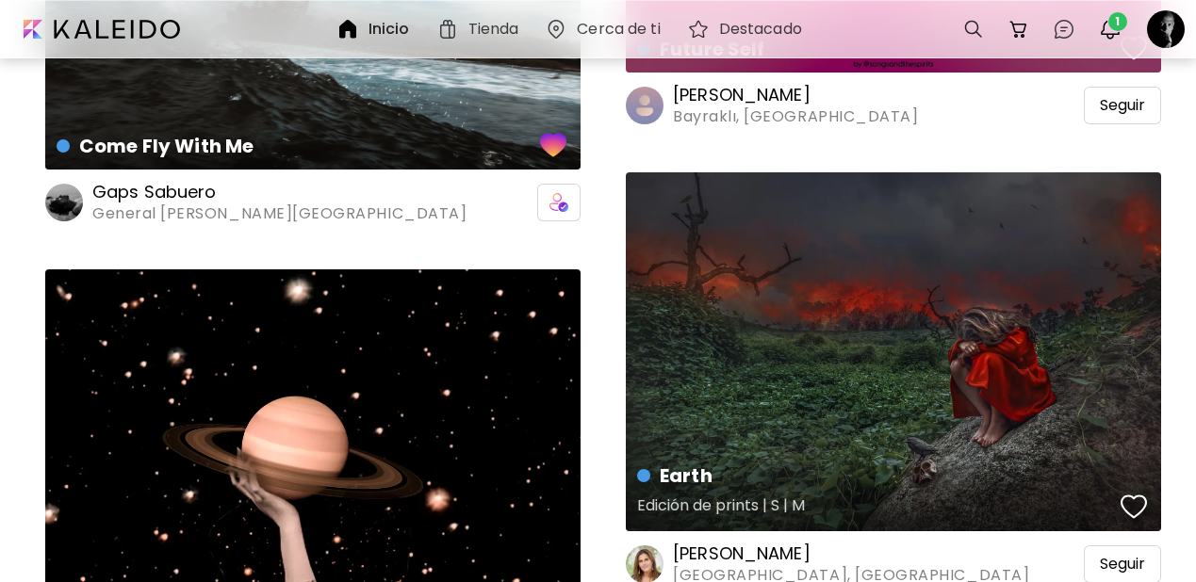
click at [1136, 493] on div "button" at bounding box center [1133, 507] width 26 height 28
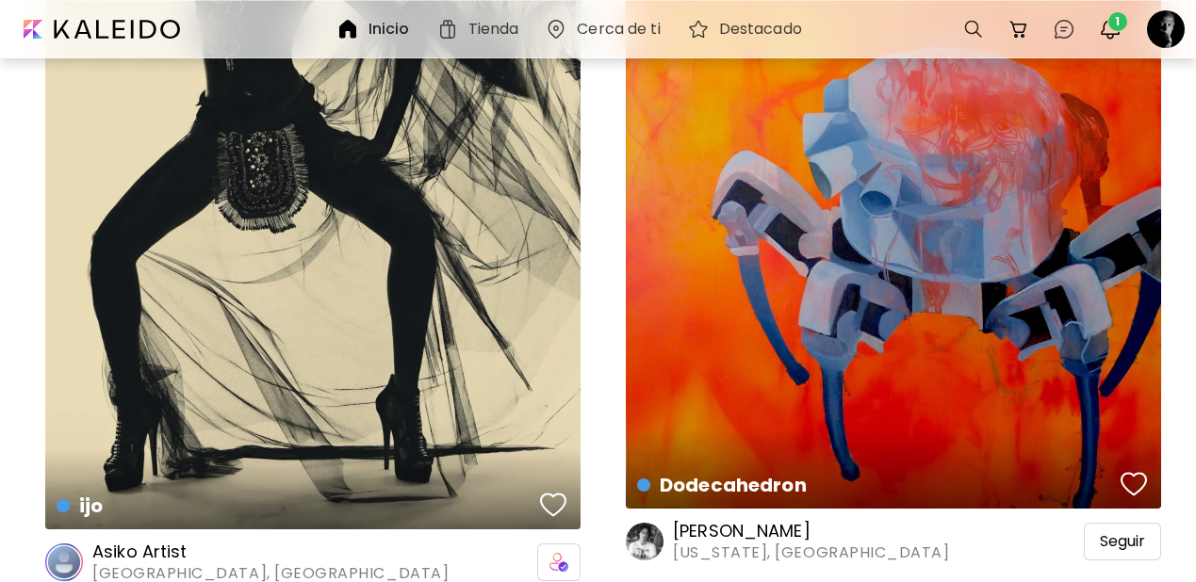
scroll to position [133025, 0]
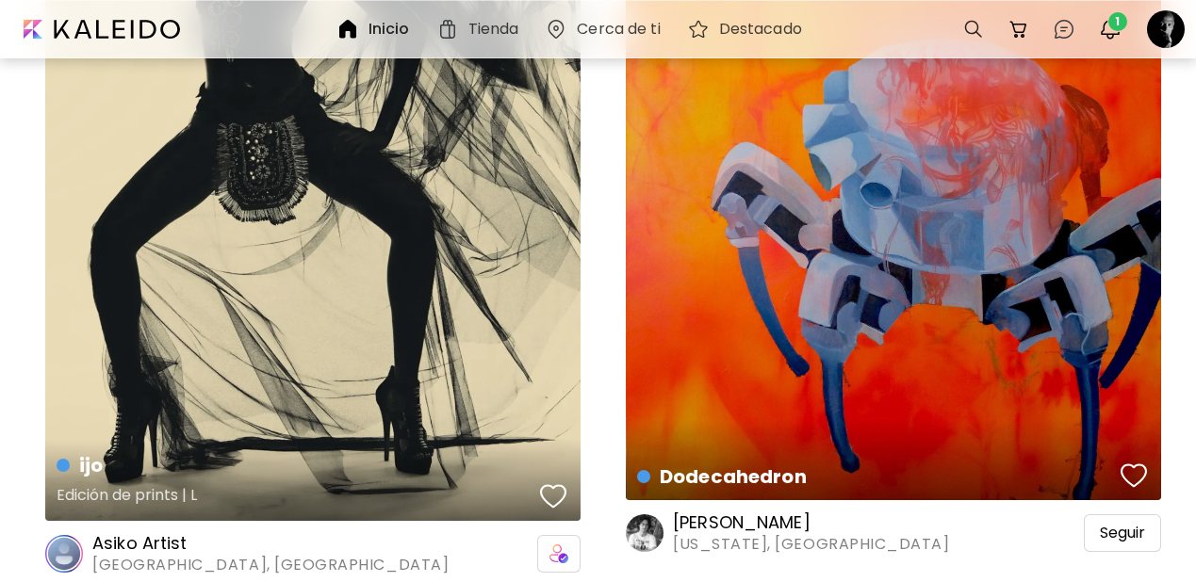
click at [552, 482] on div "button" at bounding box center [553, 496] width 26 height 28
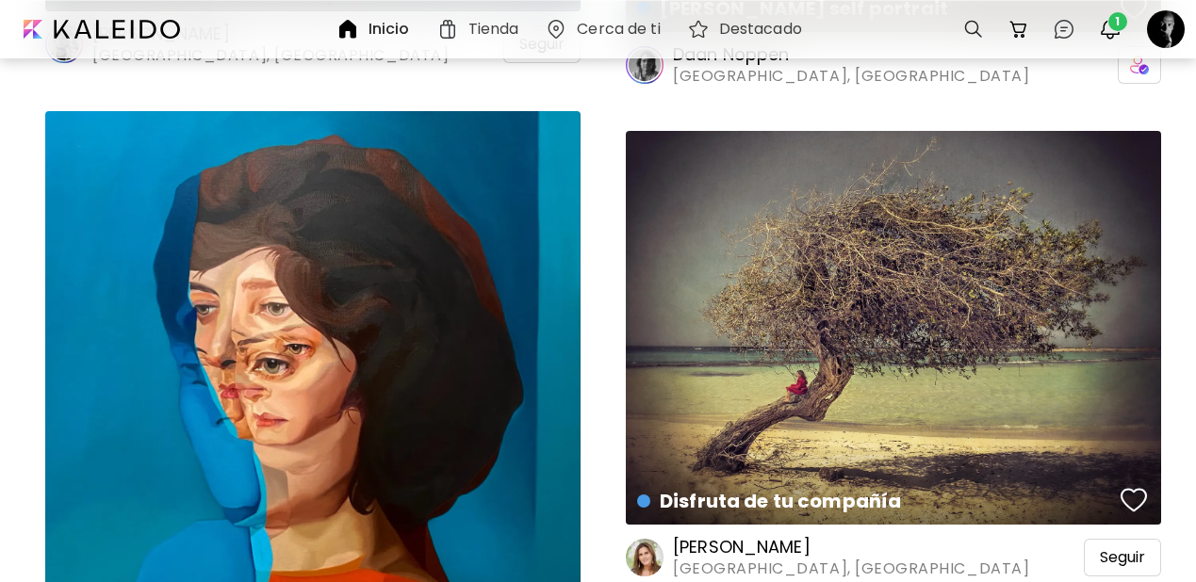
scroll to position [136922, 0]
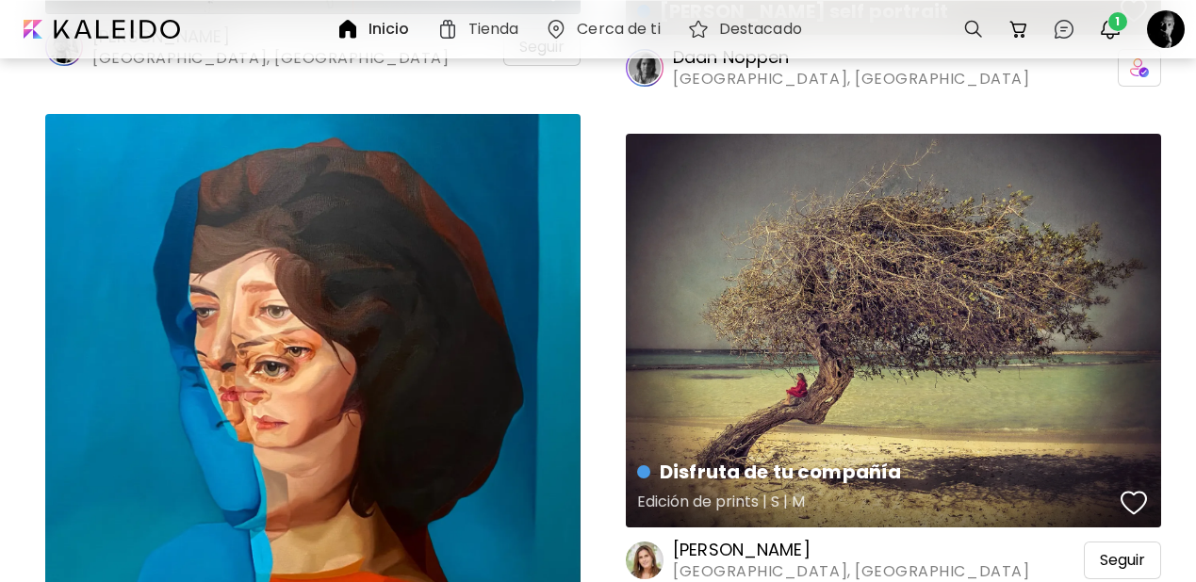
click at [1127, 489] on div "button" at bounding box center [1133, 503] width 26 height 28
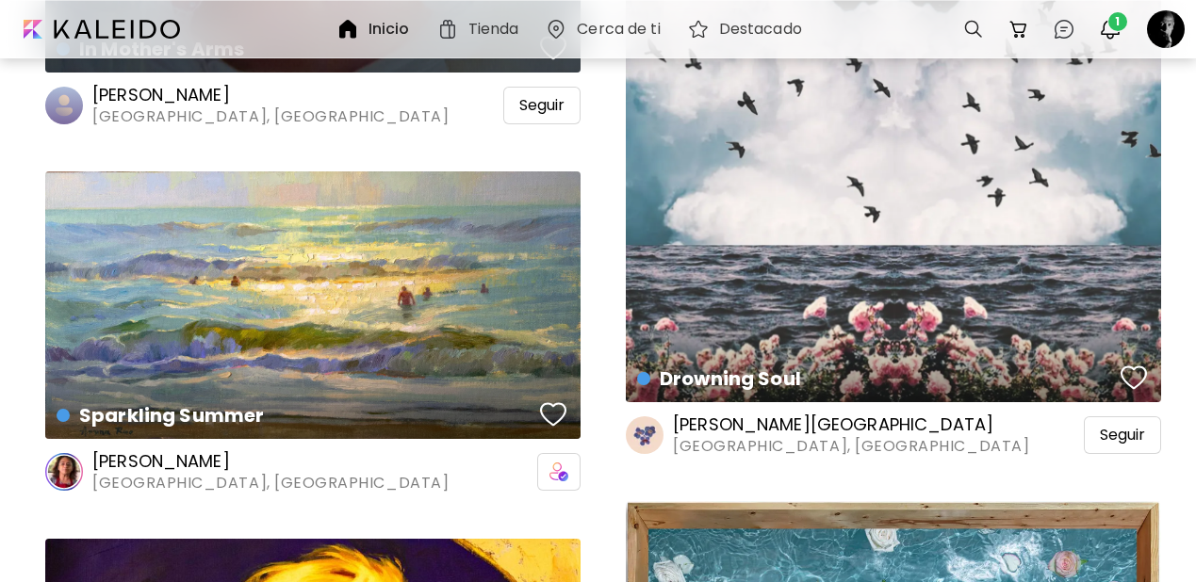
scroll to position [139273, 0]
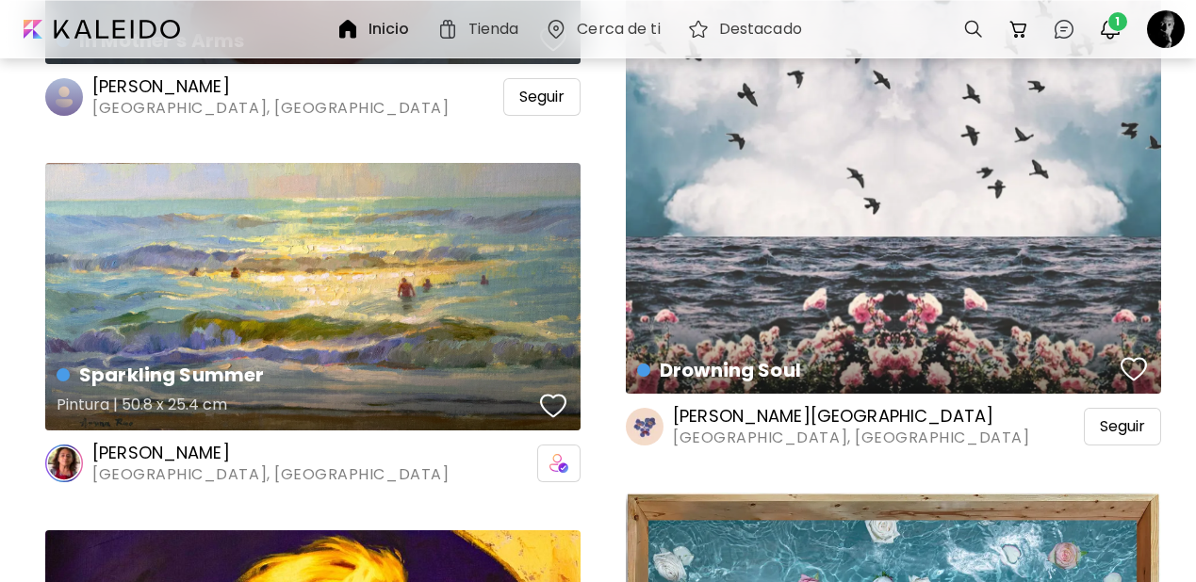
click at [549, 392] on div "button" at bounding box center [553, 406] width 26 height 28
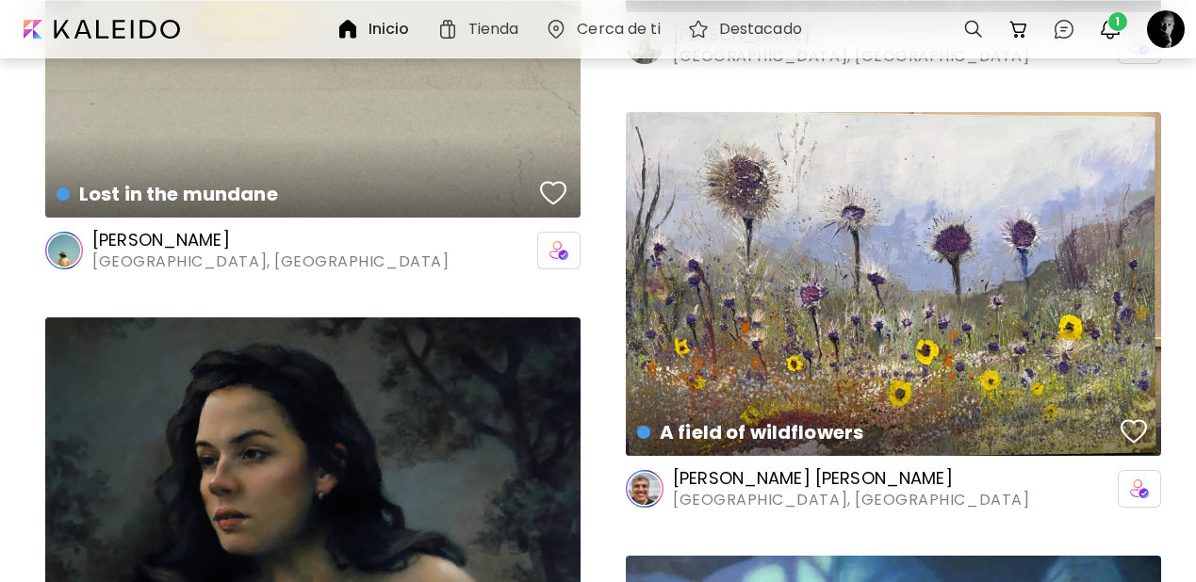
scroll to position [141290, 0]
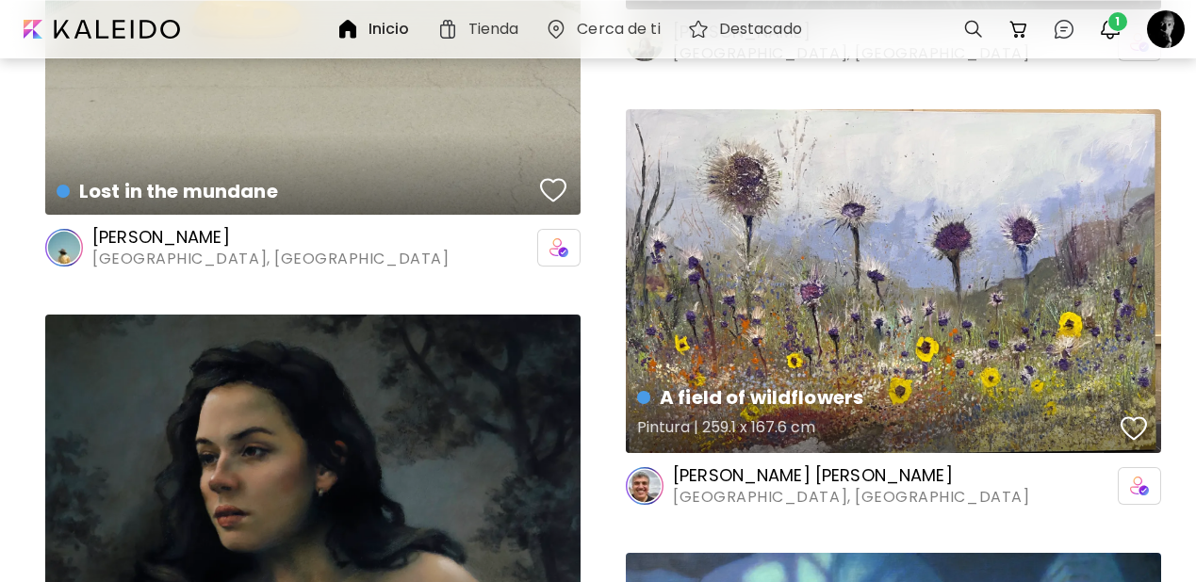
click at [1137, 415] on div "button" at bounding box center [1133, 429] width 26 height 28
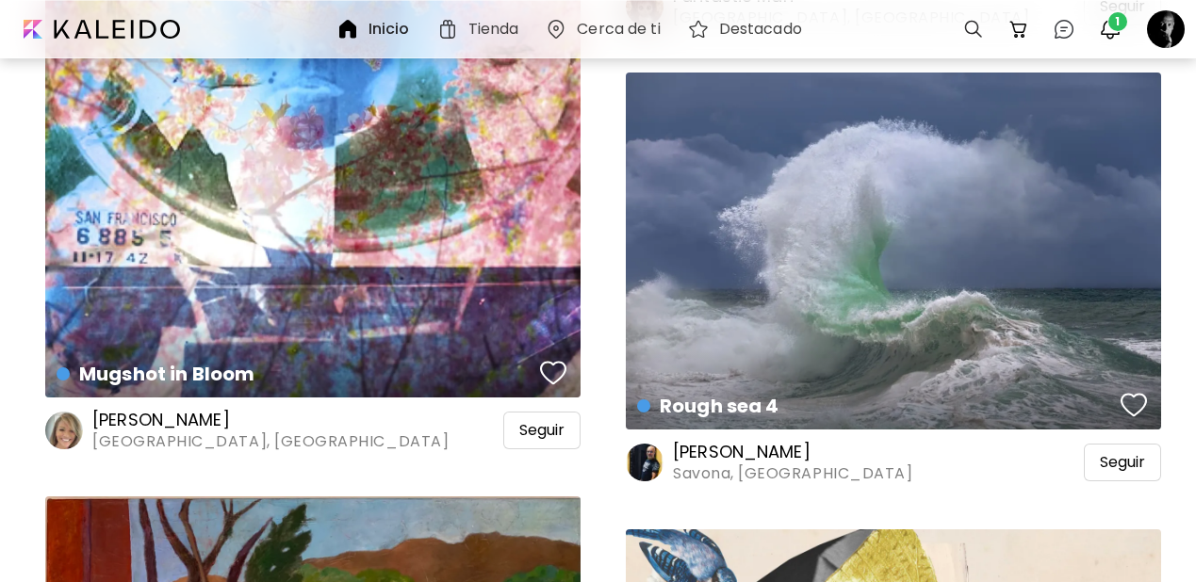
scroll to position [161319, 0]
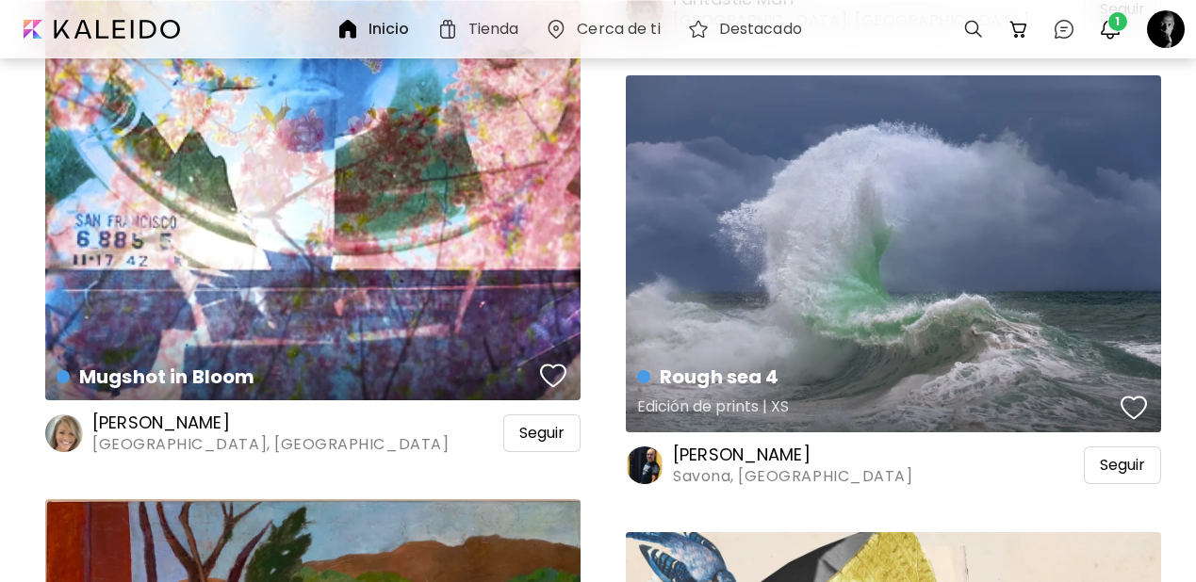
click at [1128, 394] on div "button" at bounding box center [1133, 408] width 26 height 28
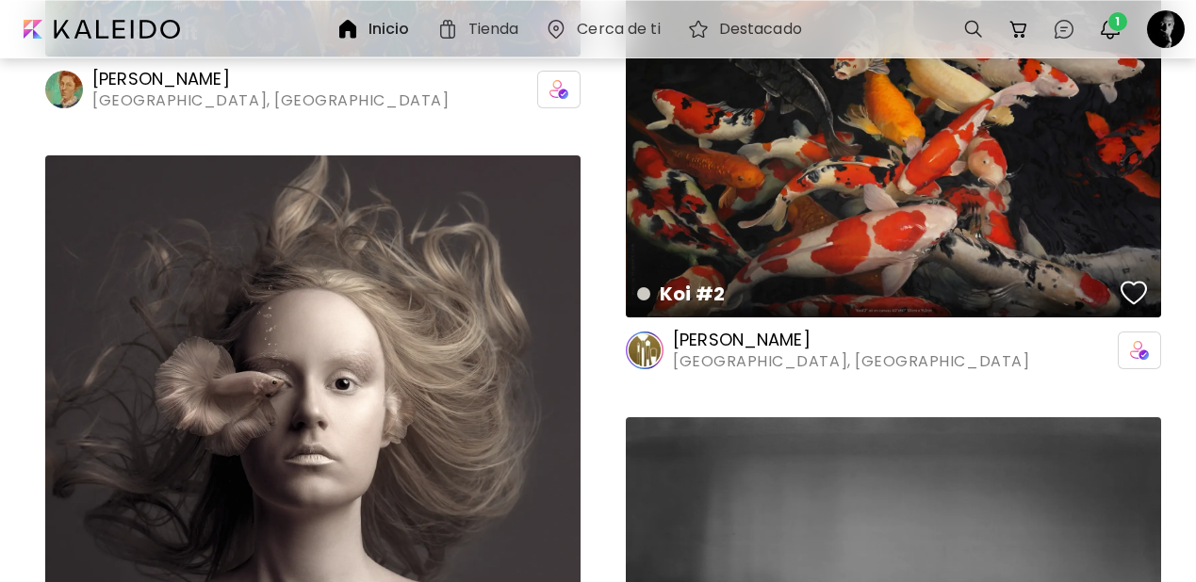
scroll to position [177766, 0]
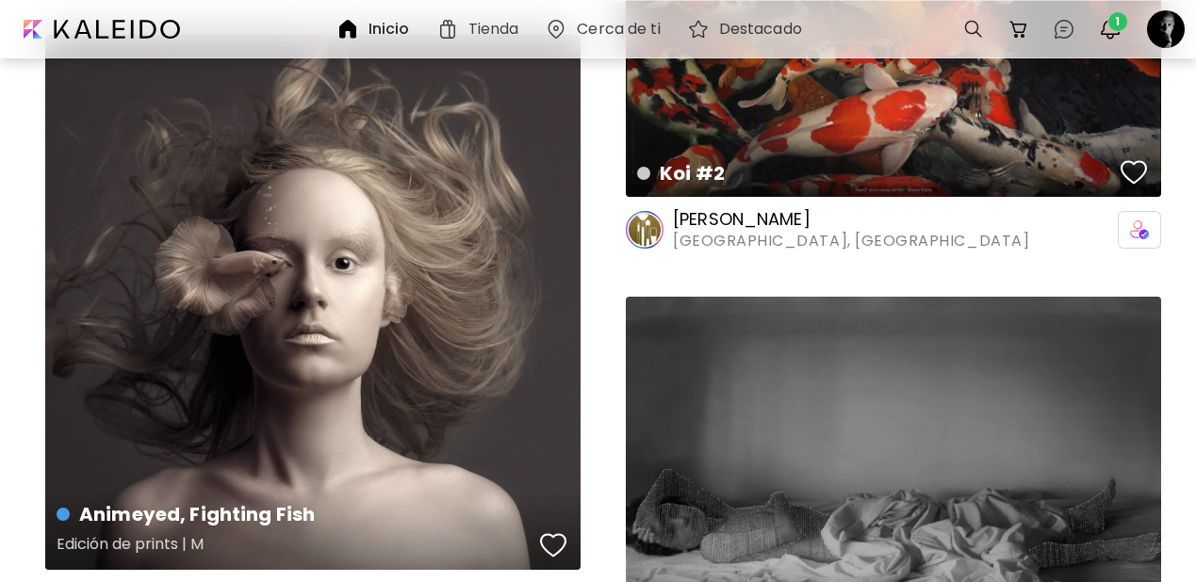
click at [553, 531] on div "button" at bounding box center [553, 545] width 26 height 28
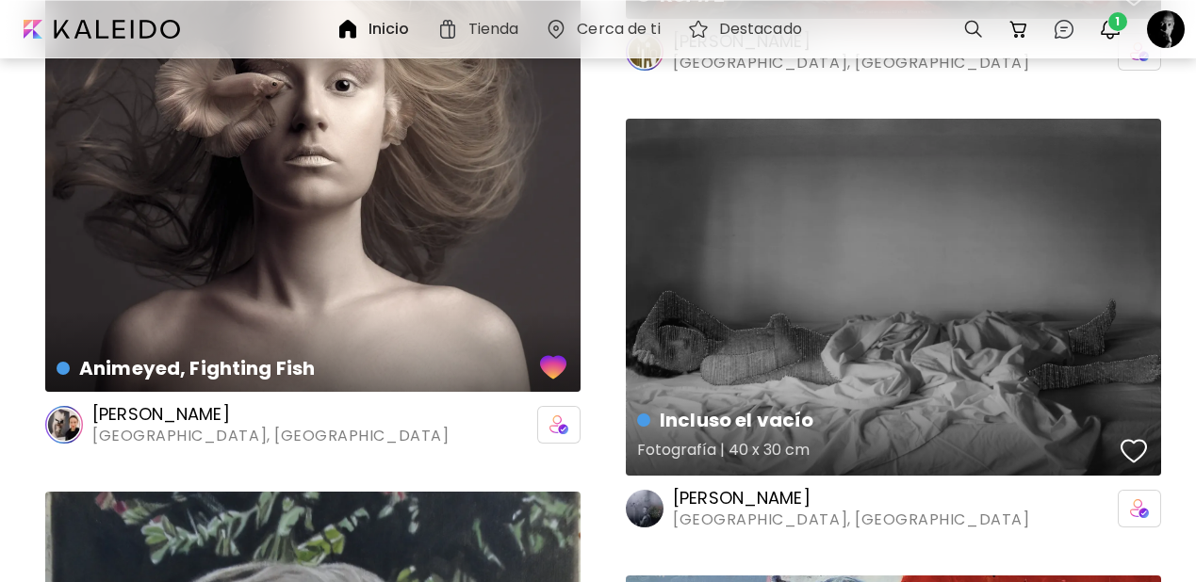
scroll to position [177946, 0]
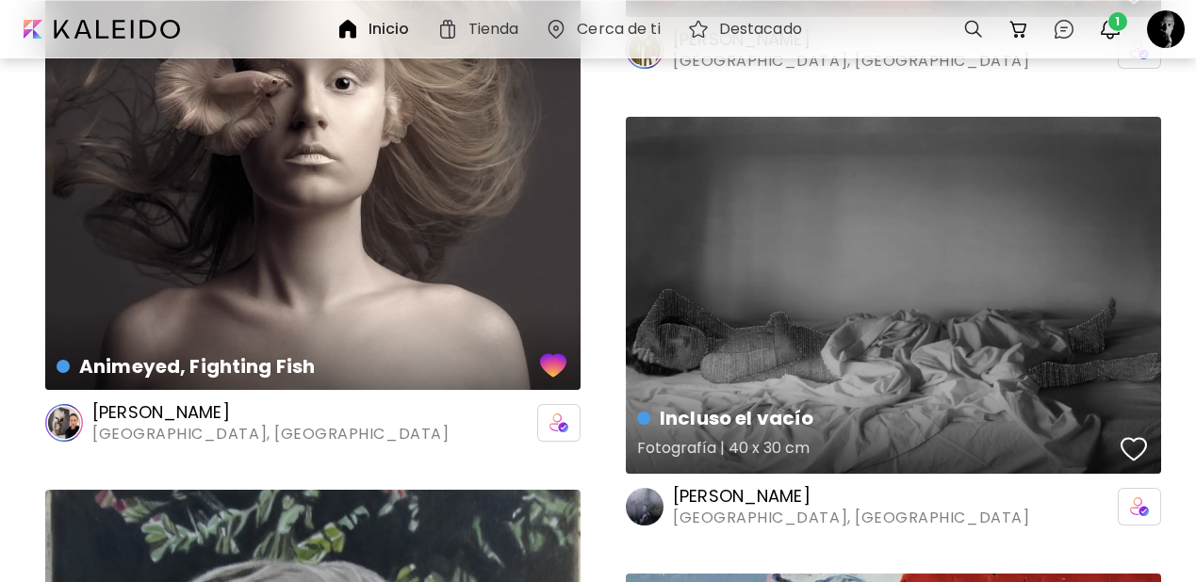
click at [1145, 435] on div "button" at bounding box center [1133, 449] width 26 height 28
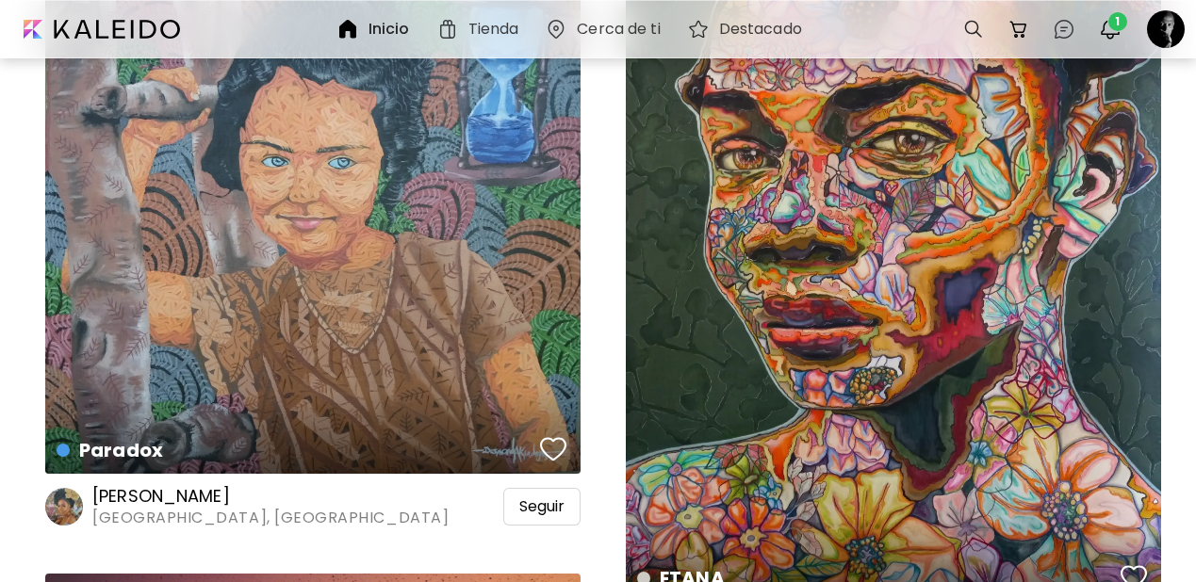
scroll to position [186092, 0]
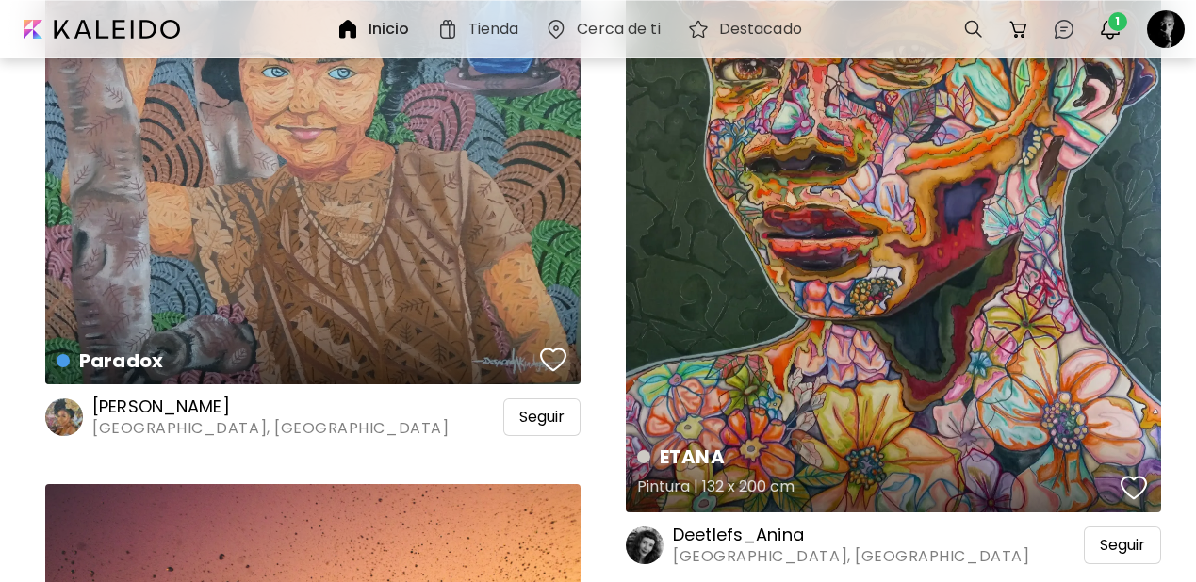
click at [1130, 474] on div "button" at bounding box center [1133, 488] width 26 height 28
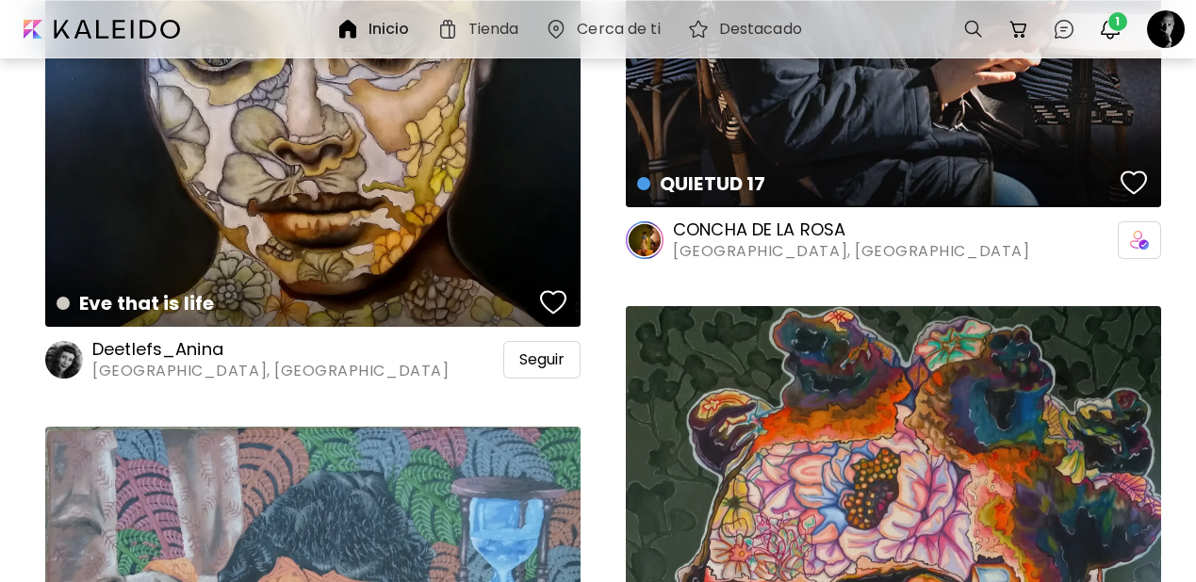
scroll to position [185511, 0]
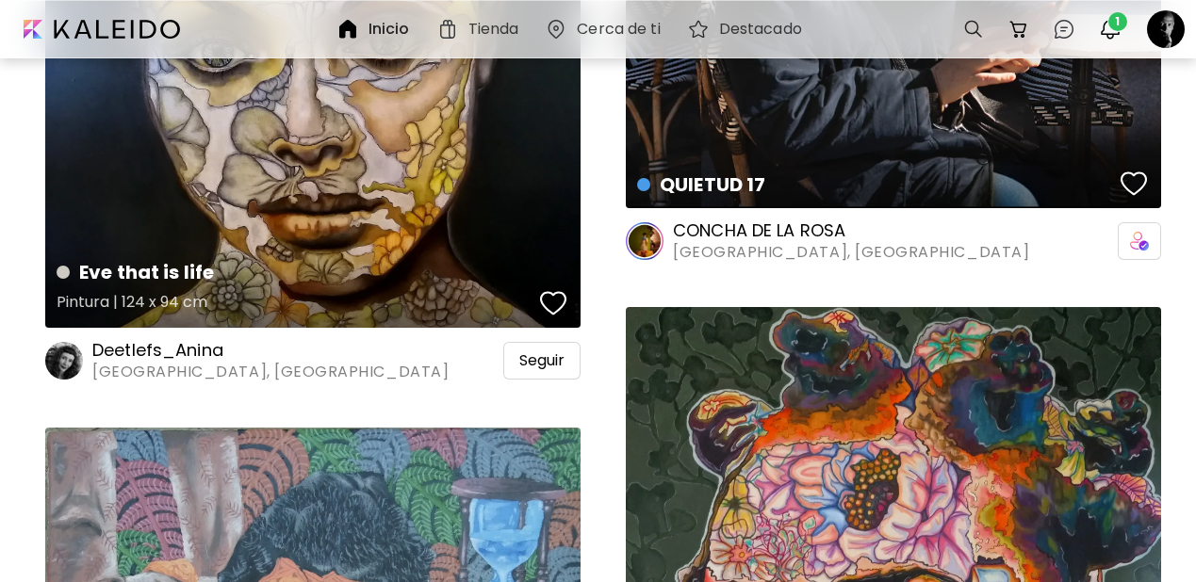
click at [558, 289] on div "button" at bounding box center [553, 303] width 26 height 28
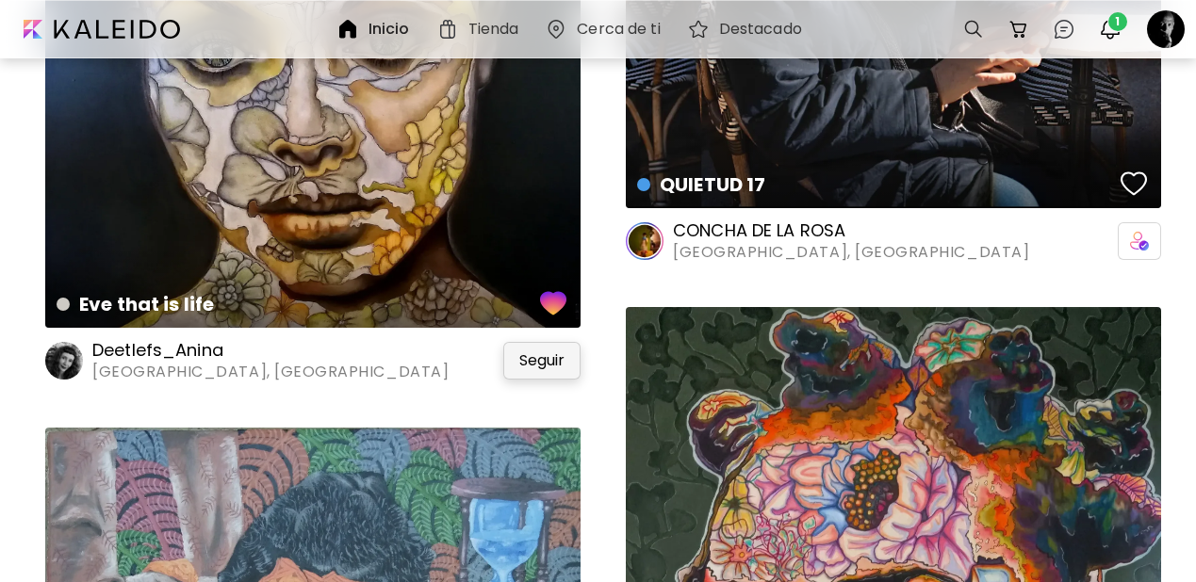
click at [545, 351] on span "Seguir" at bounding box center [541, 360] width 45 height 19
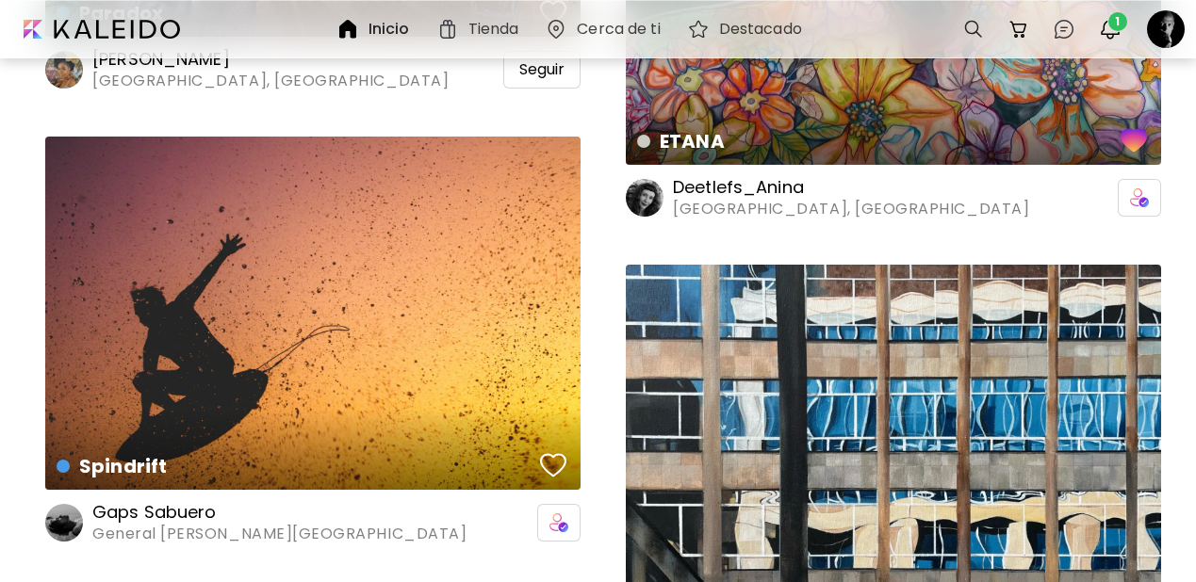
scroll to position [186445, 0]
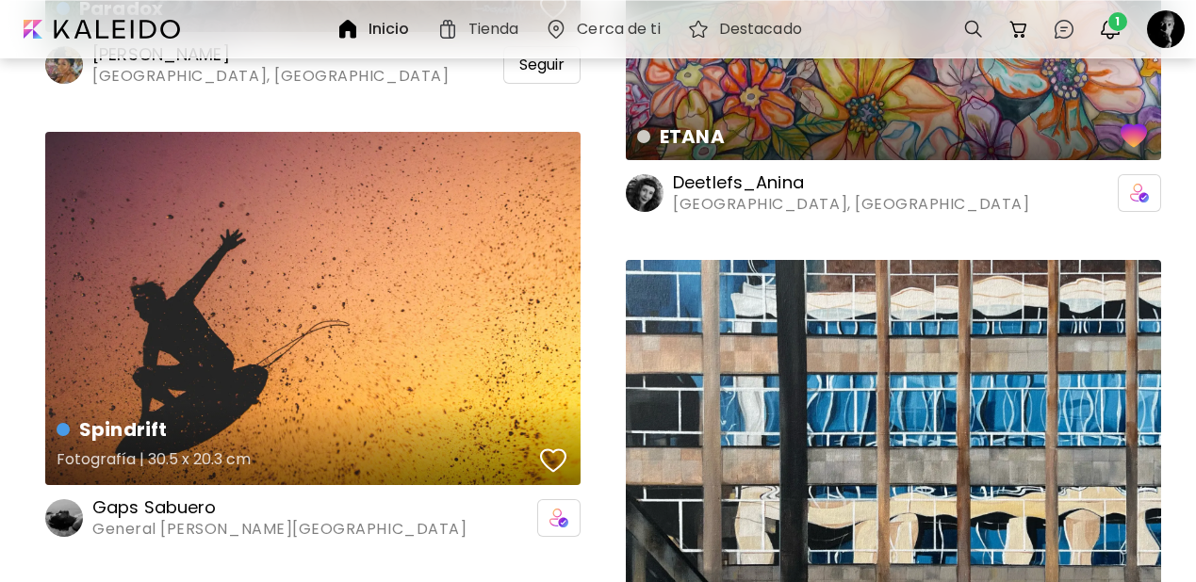
click at [554, 447] on div "button" at bounding box center [553, 461] width 26 height 28
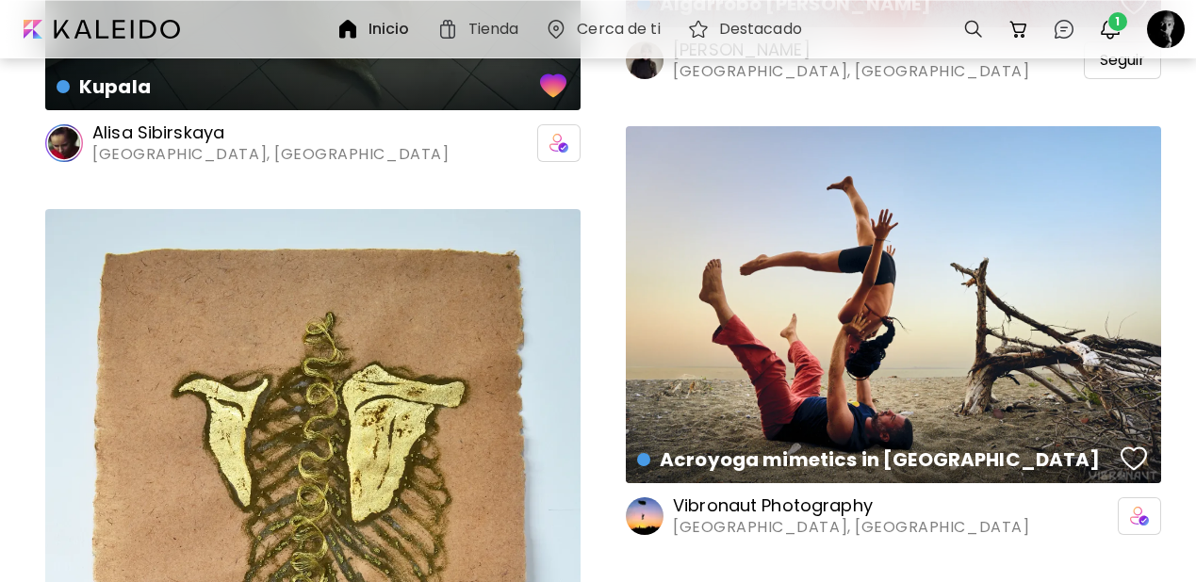
scroll to position [200351, 0]
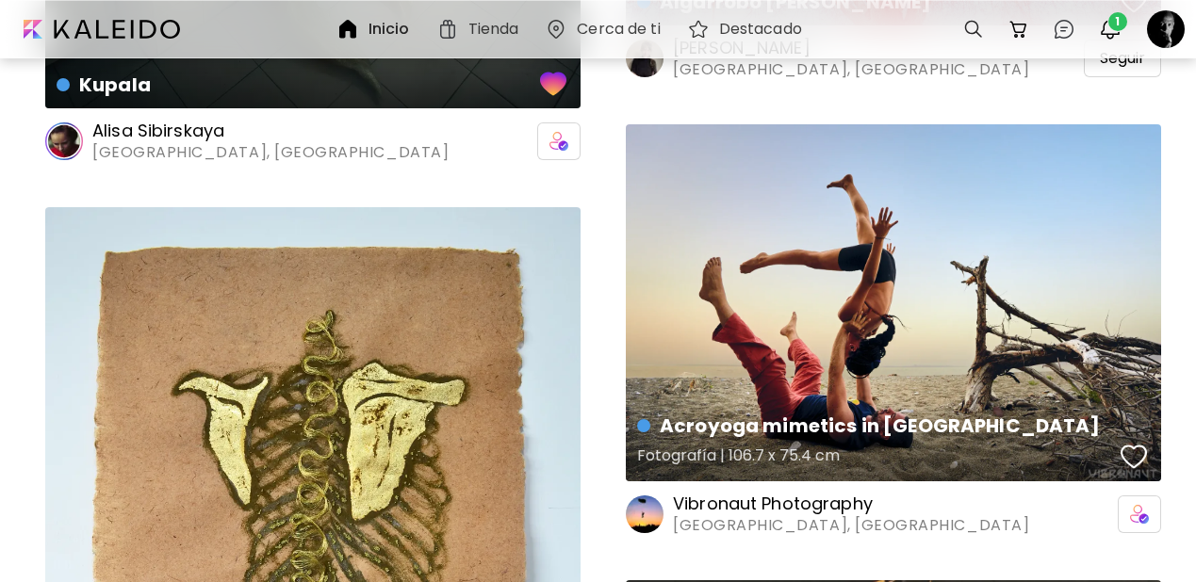
click at [1126, 443] on div "button" at bounding box center [1133, 457] width 26 height 28
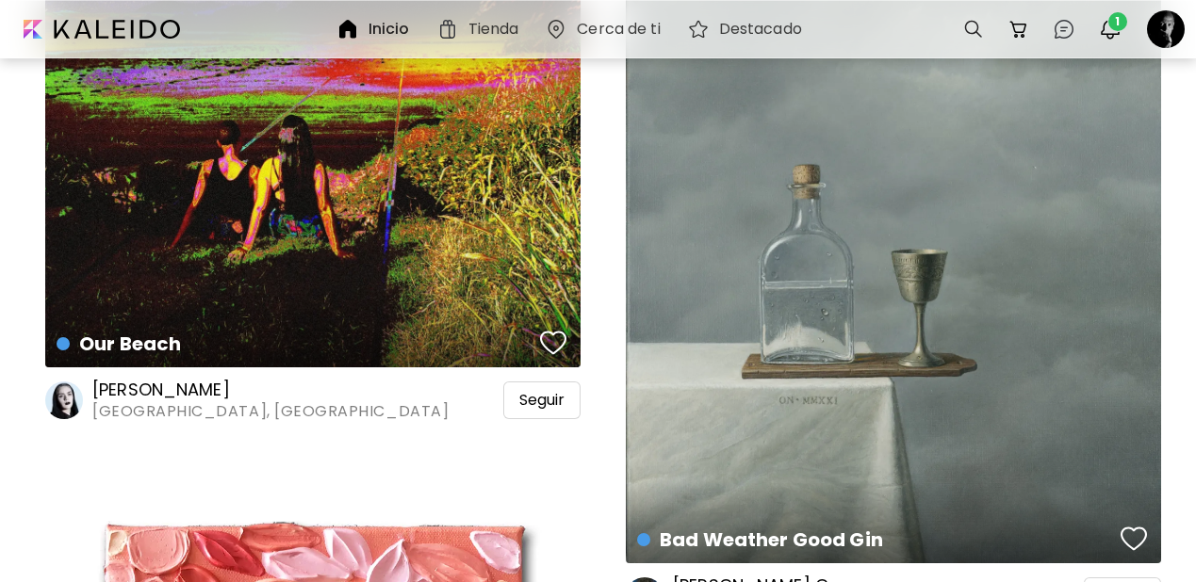
scroll to position [208781, 0]
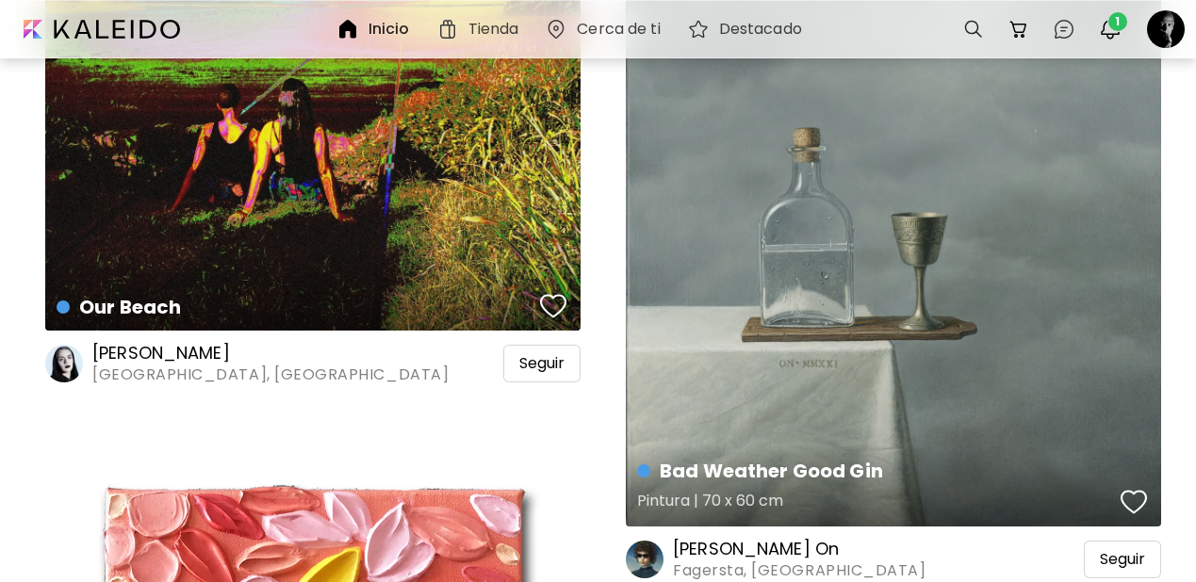
click at [1133, 488] on div "button" at bounding box center [1133, 502] width 26 height 28
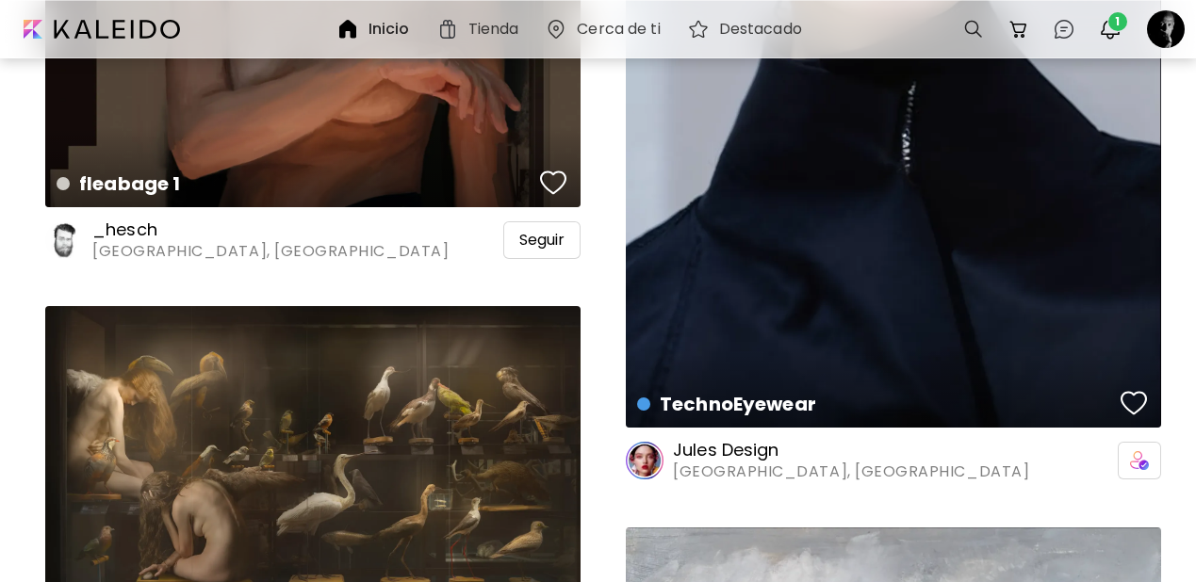
scroll to position [240520, 0]
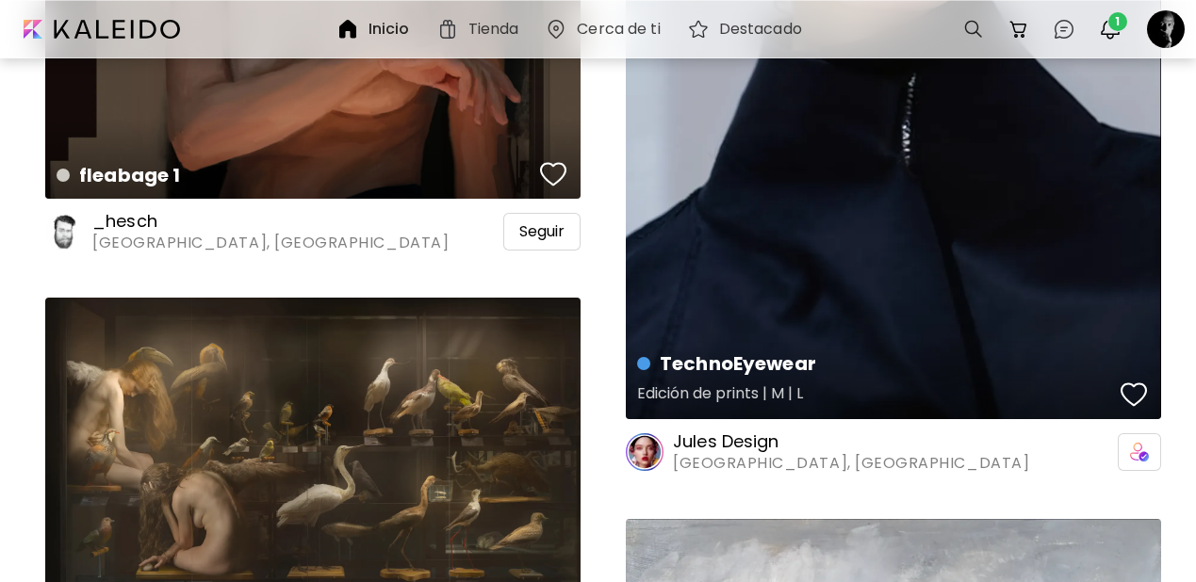
click at [1143, 381] on div "button" at bounding box center [1133, 395] width 26 height 28
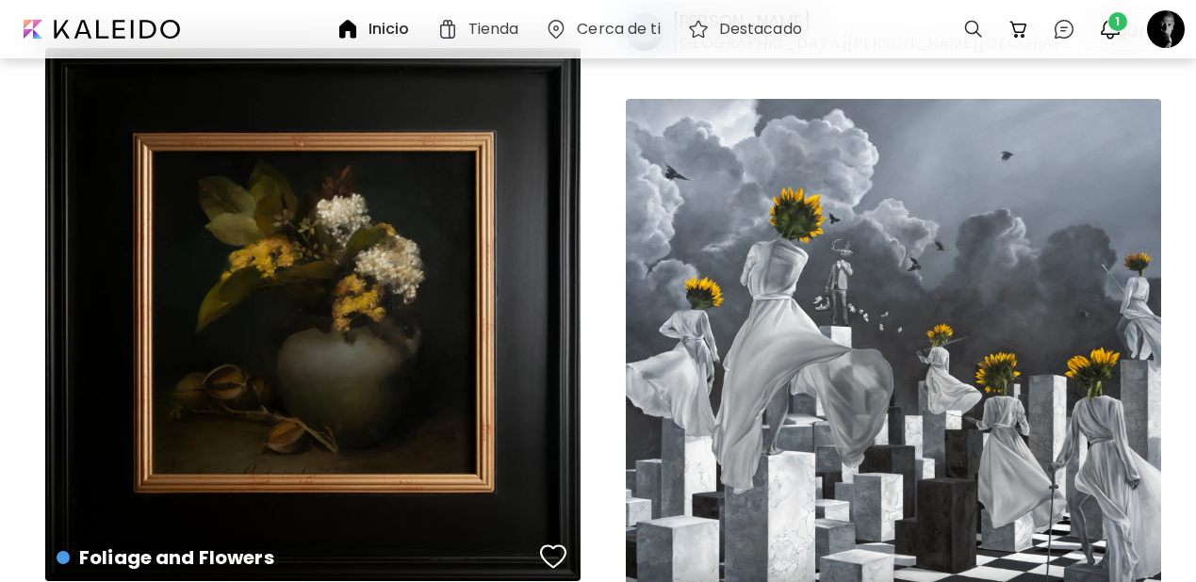
scroll to position [241712, 0]
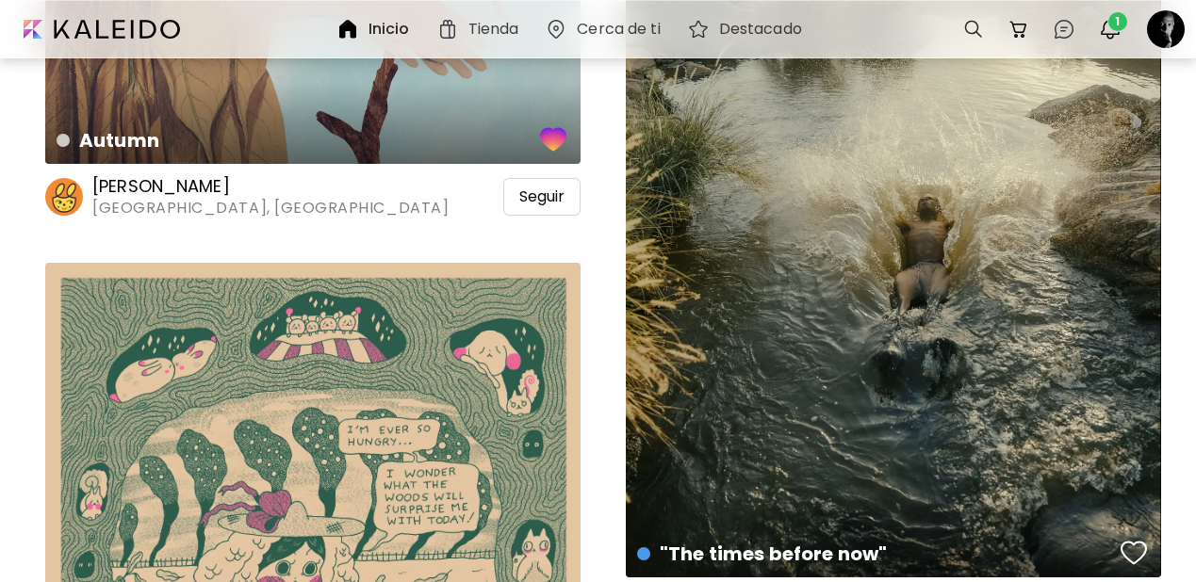
scroll to position [243793, 0]
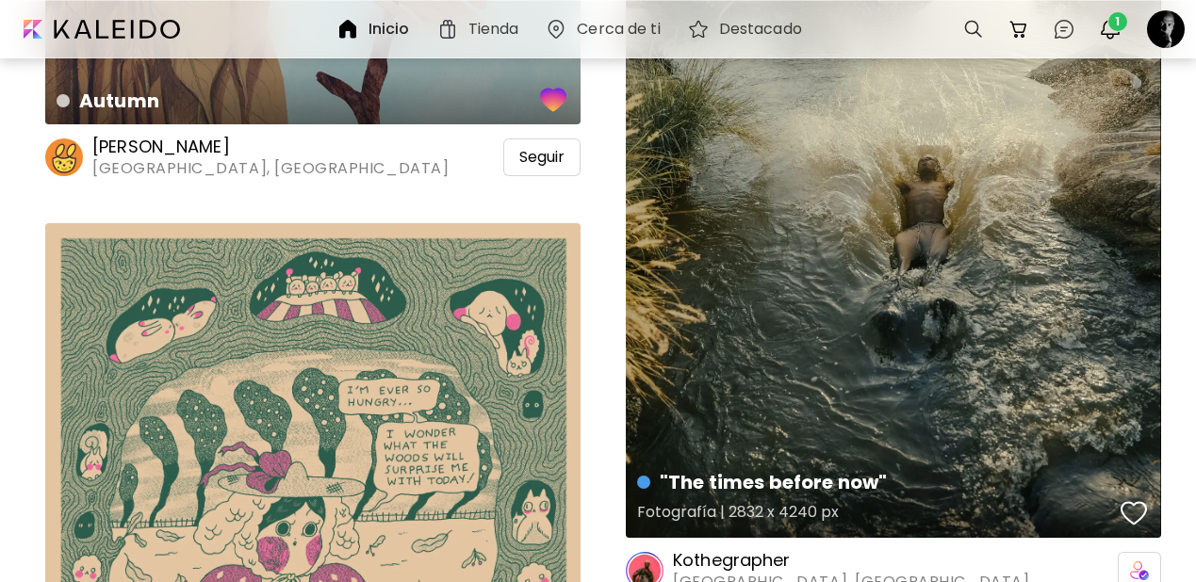
click at [1137, 499] on div "button" at bounding box center [1133, 513] width 26 height 28
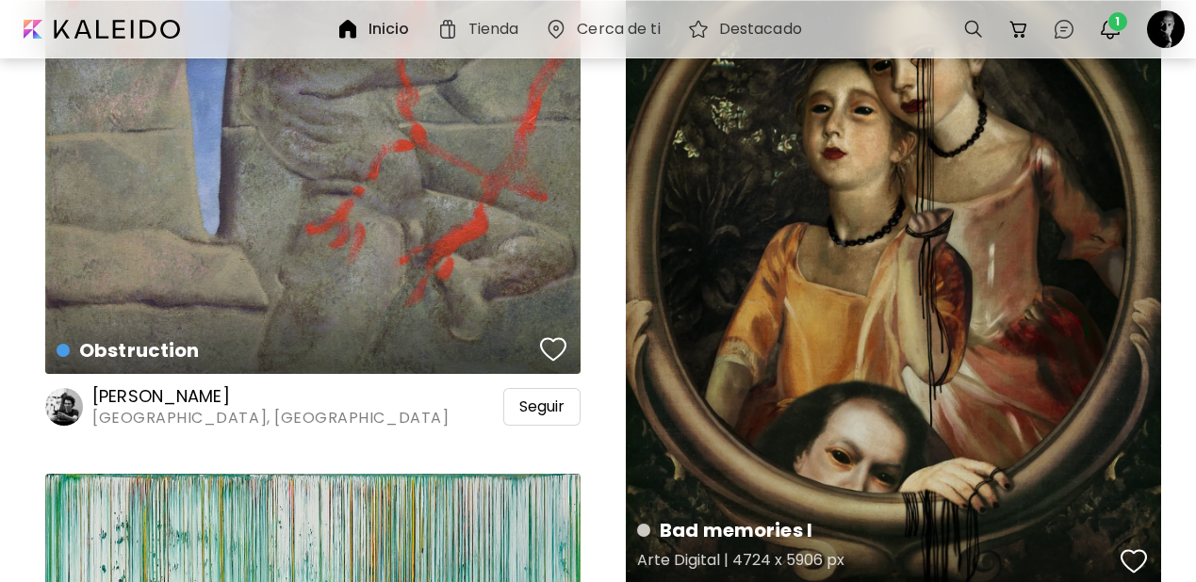
scroll to position [258981, 0]
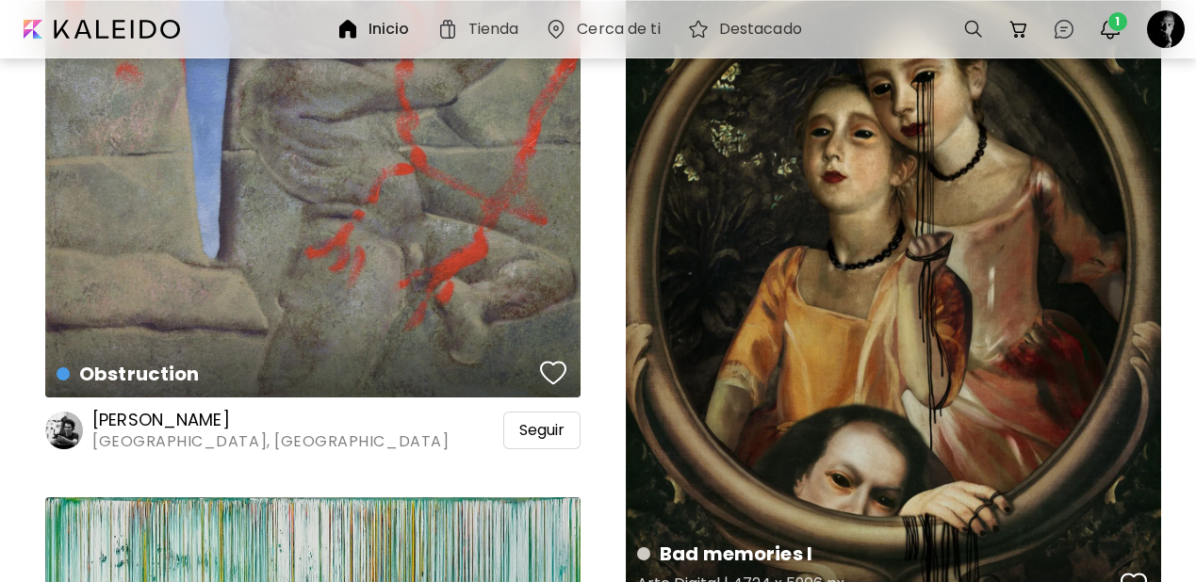
click at [1144, 571] on div "button" at bounding box center [1133, 585] width 26 height 28
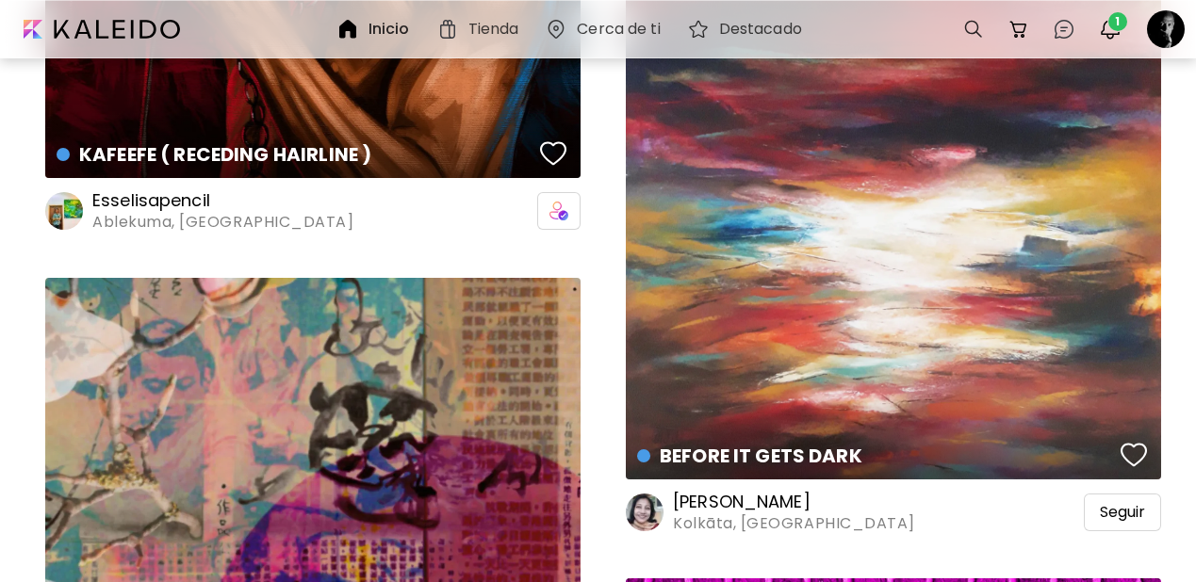
scroll to position [266207, 0]
